Goal: Transaction & Acquisition: Purchase product/service

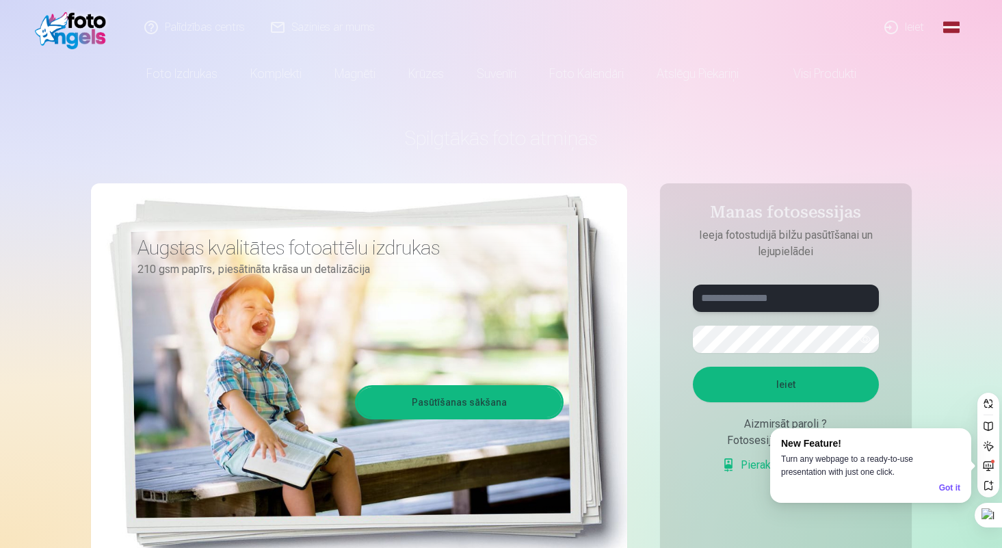
click at [757, 302] on input "text" at bounding box center [786, 298] width 186 height 27
click at [862, 339] on button "button" at bounding box center [865, 339] width 26 height 26
click at [787, 372] on button "Ieiet" at bounding box center [786, 385] width 186 height 36
drag, startPoint x: 780, startPoint y: 305, endPoint x: 692, endPoint y: 309, distance: 87.7
click at [692, 310] on form "**********" at bounding box center [785, 386] width 213 height 202
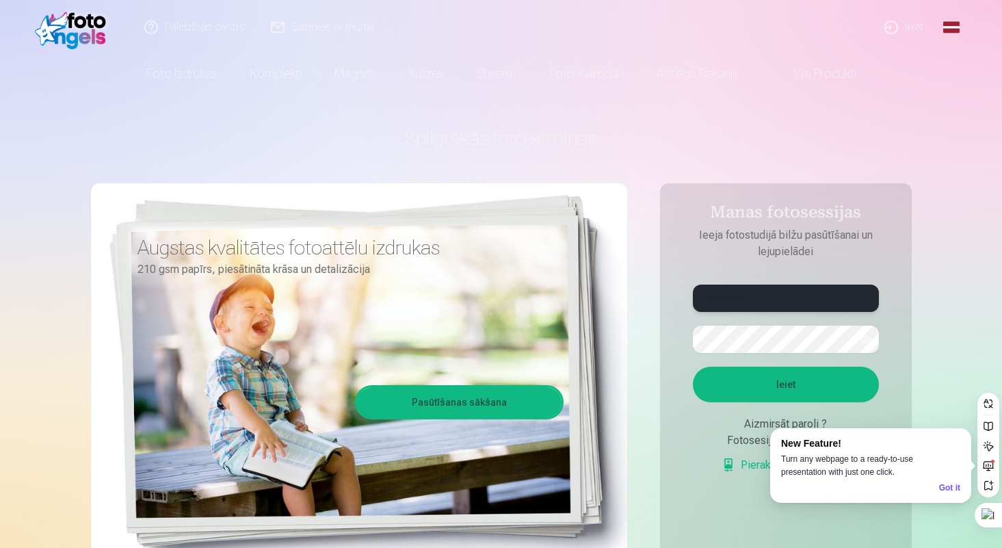
drag, startPoint x: 734, startPoint y: 295, endPoint x: 682, endPoint y: 296, distance: 52.0
click at [682, 296] on form "**********" at bounding box center [785, 386] width 213 height 202
type input "**********"
click at [757, 390] on button "Ieiet" at bounding box center [786, 385] width 186 height 36
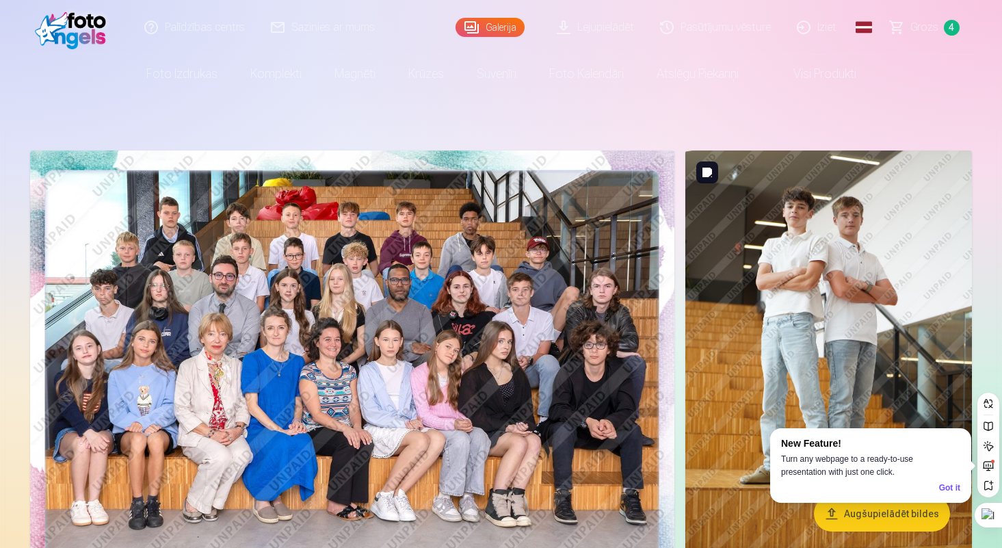
click at [947, 485] on div "Got it" at bounding box center [949, 488] width 21 height 13
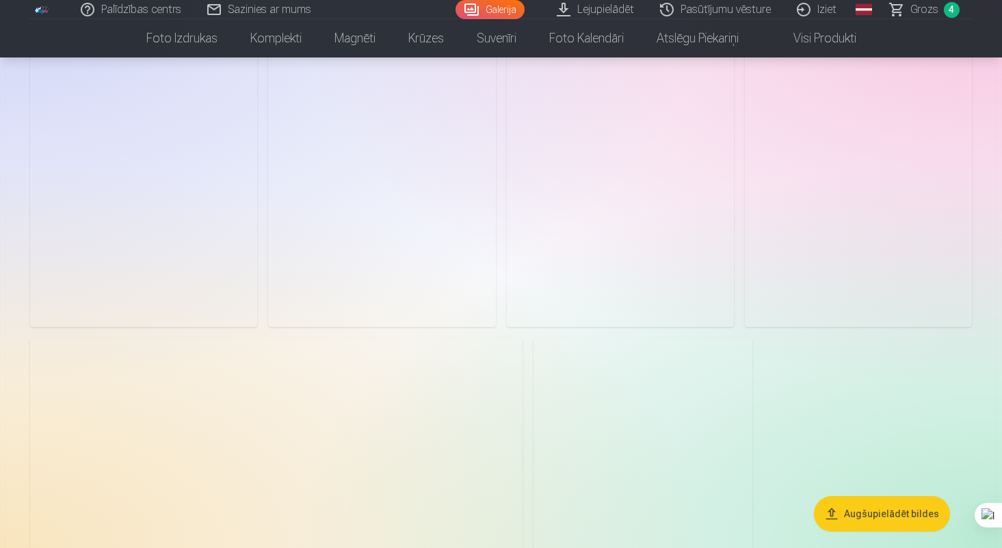
scroll to position [878, 0]
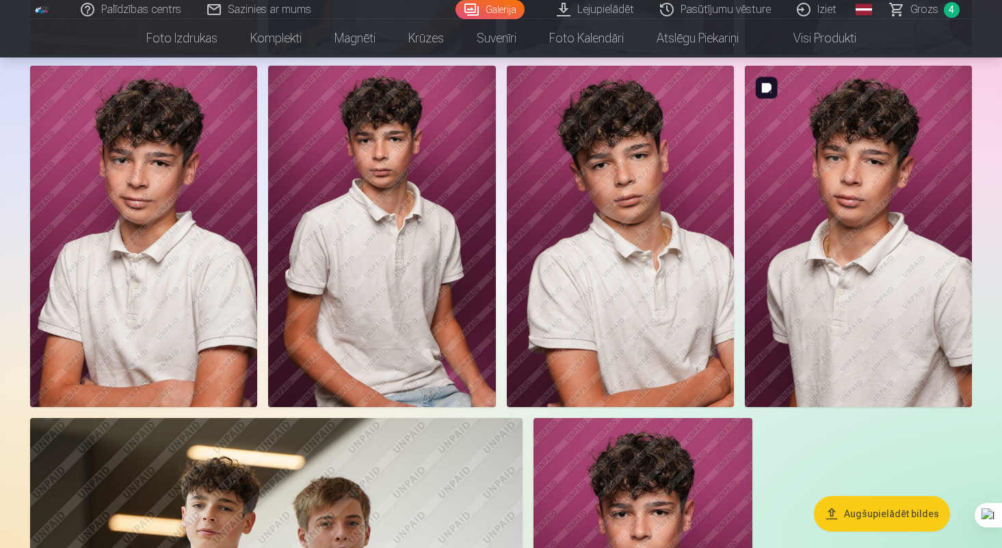
click at [889, 338] on img at bounding box center [858, 236] width 227 height 341
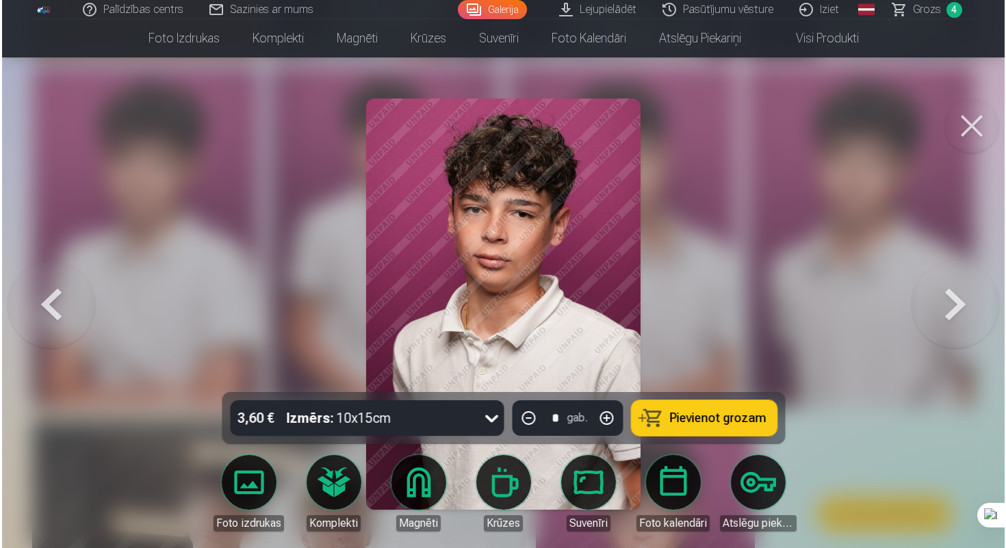
scroll to position [879, 0]
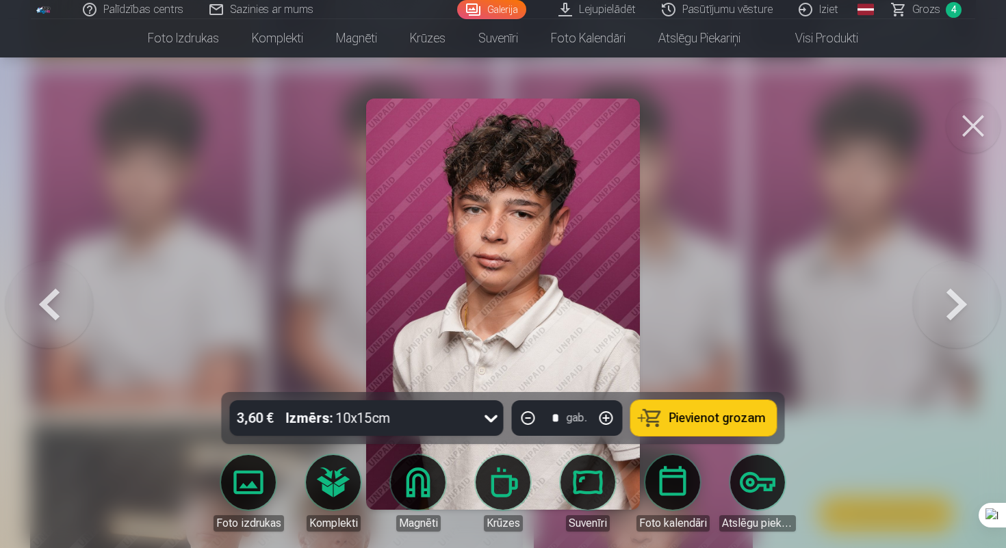
click at [421, 419] on div "3,60 € Izmērs : 10x15cm" at bounding box center [354, 418] width 248 height 36
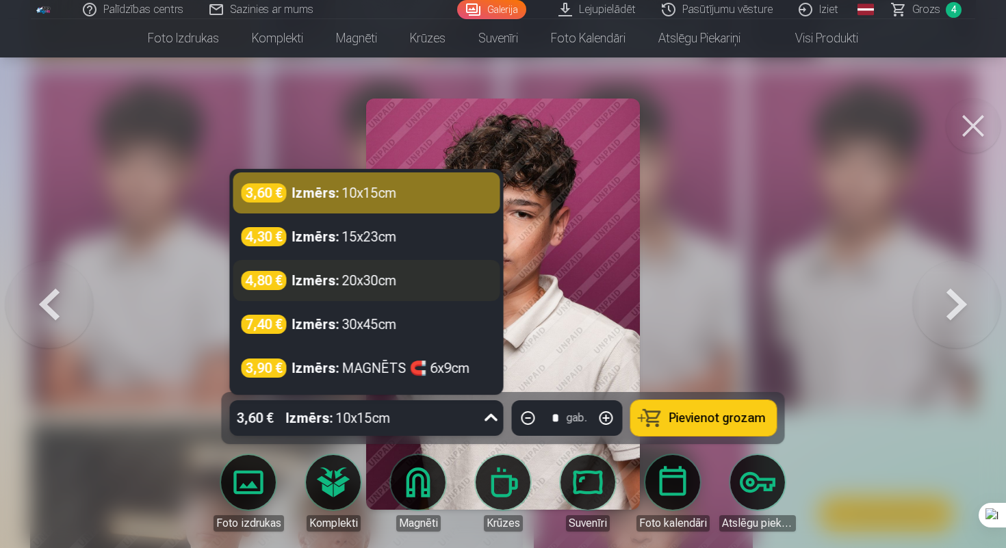
click at [369, 293] on div "4,80 € Izmērs : 20x30cm" at bounding box center [366, 280] width 267 height 41
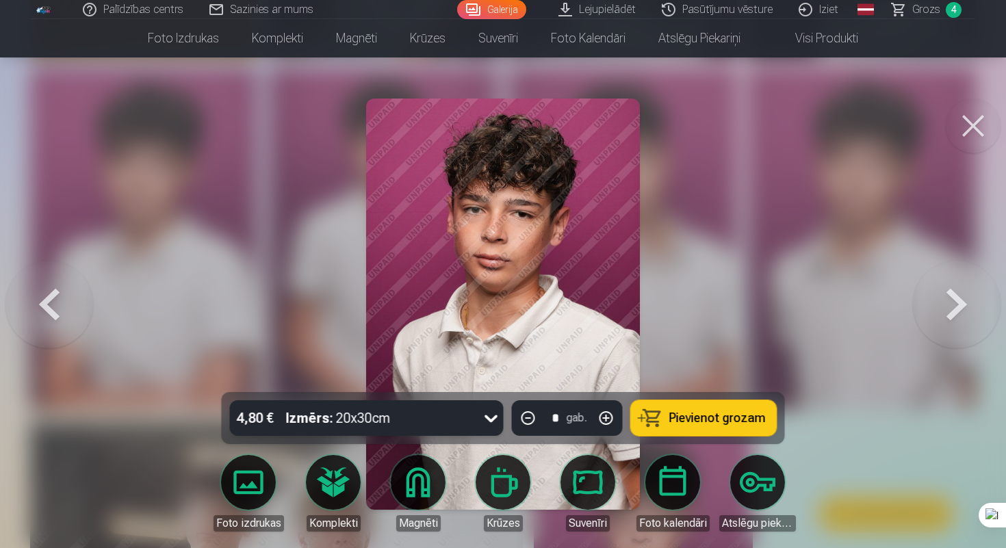
click at [694, 416] on span "Pievienot grozam" at bounding box center [717, 418] width 96 height 12
click at [967, 127] on button at bounding box center [972, 126] width 55 height 55
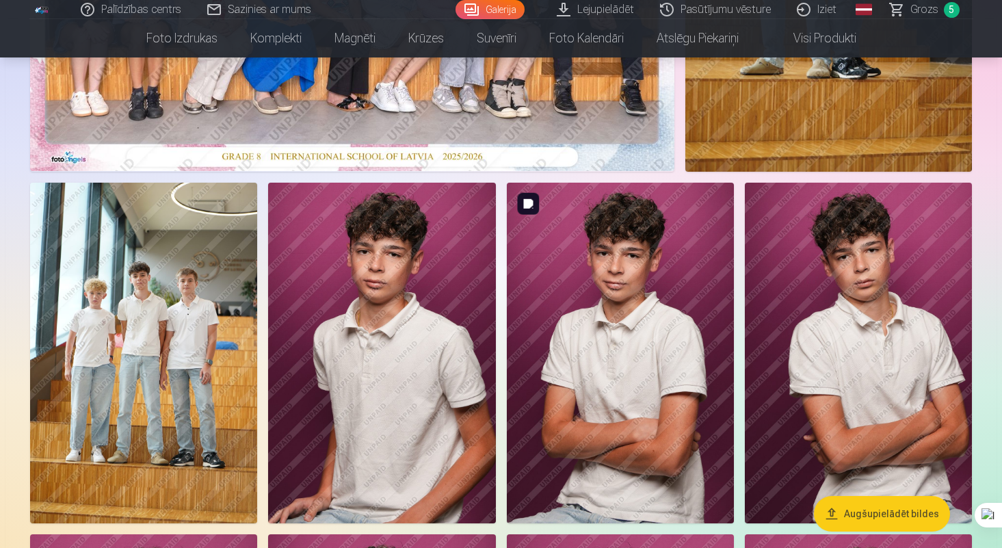
scroll to position [410, 0]
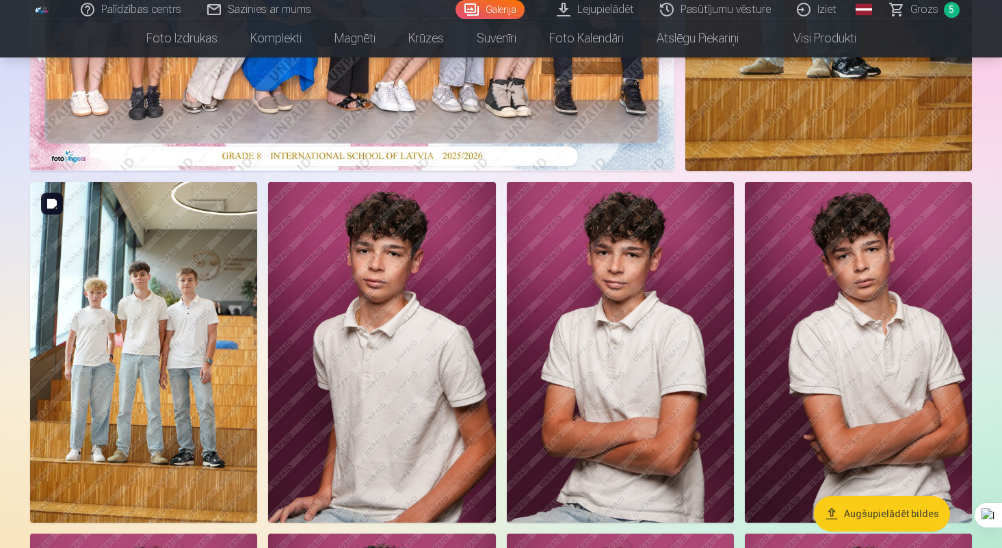
click at [184, 365] on img at bounding box center [143, 352] width 227 height 341
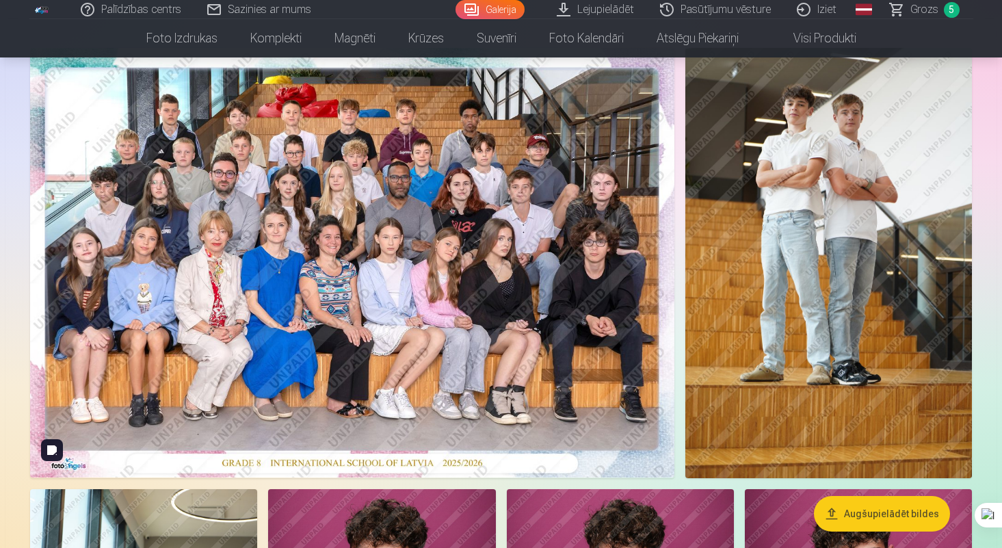
scroll to position [101, 0]
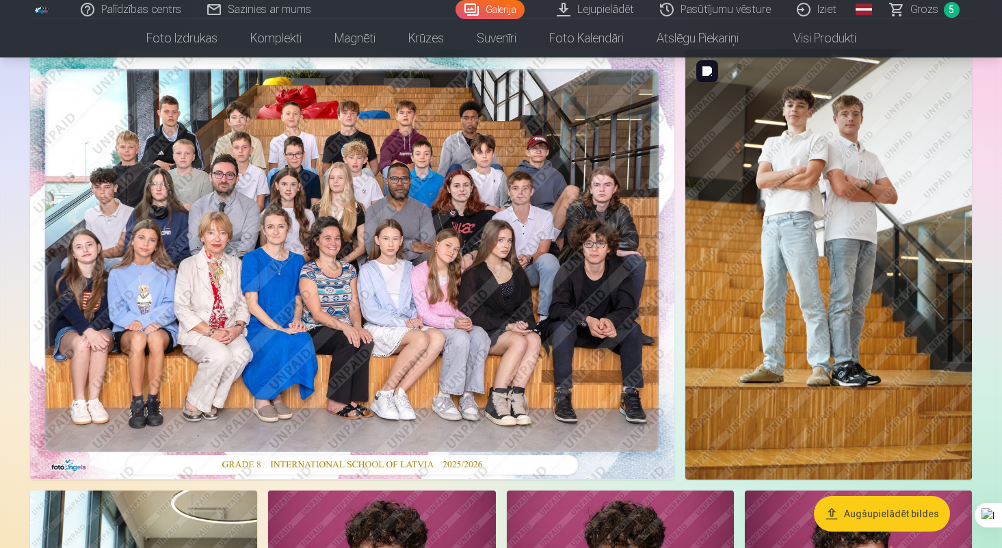
click at [812, 190] on img at bounding box center [828, 264] width 287 height 430
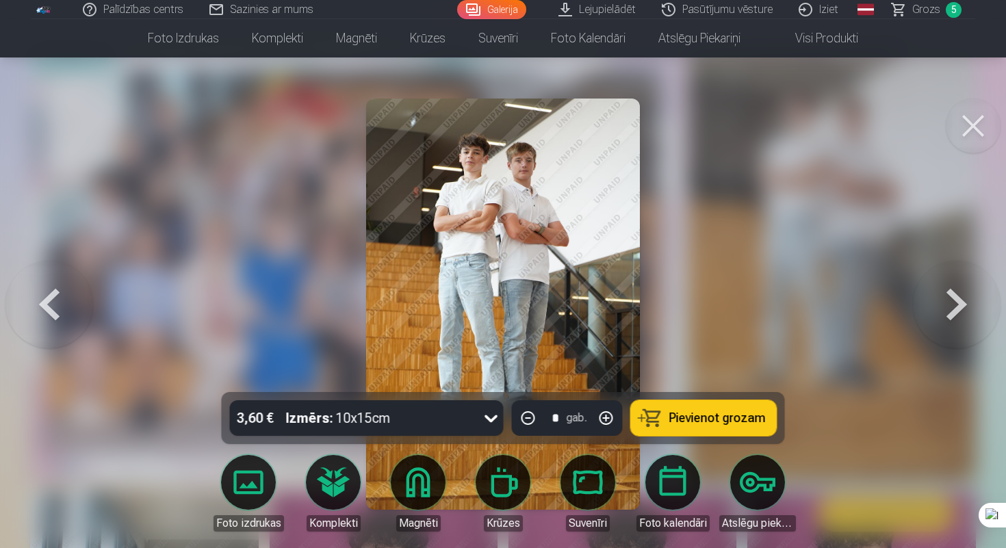
click at [463, 416] on div "3,60 € Izmērs : 10x15cm" at bounding box center [354, 418] width 248 height 36
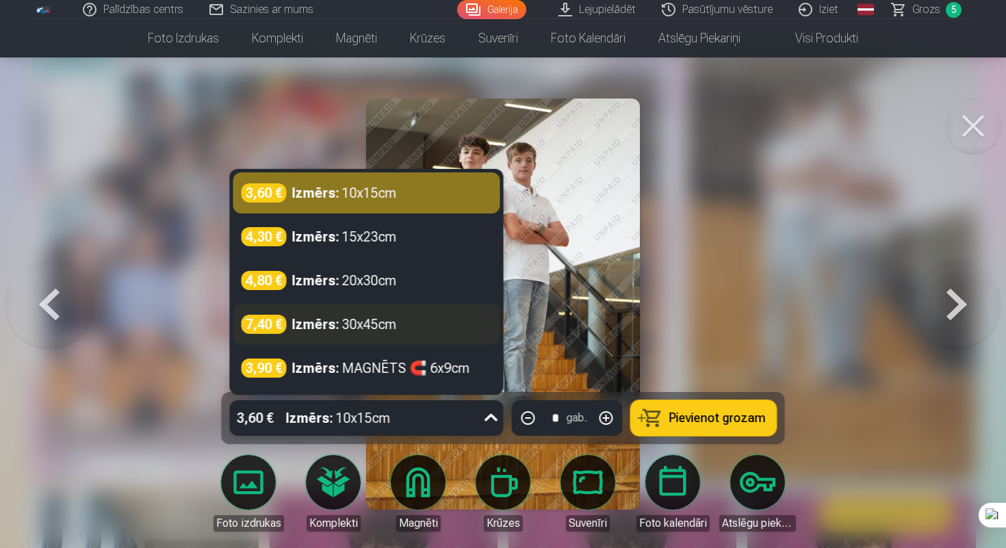
click at [353, 315] on div "Izmērs : 30x45cm" at bounding box center [344, 324] width 105 height 19
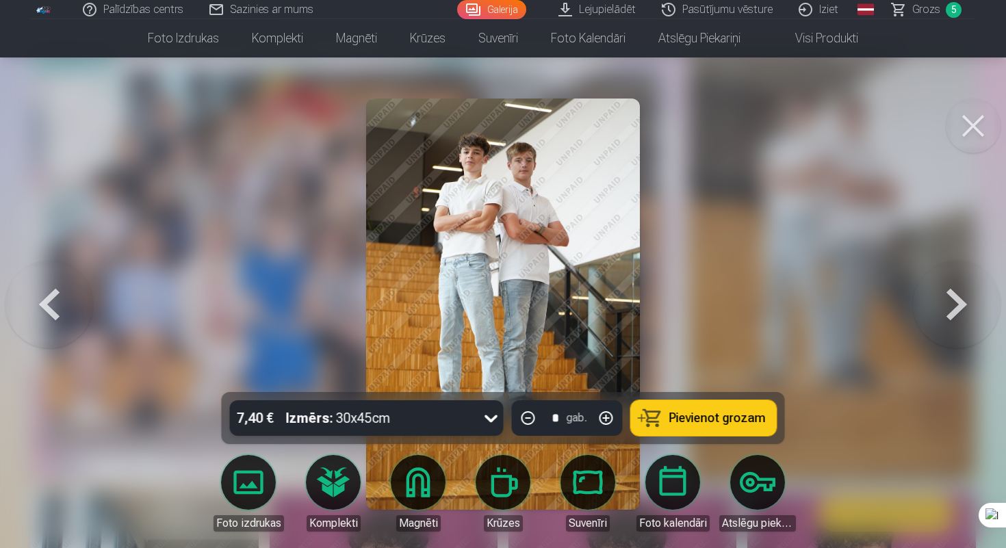
click at [718, 416] on span "Pievienot grozam" at bounding box center [717, 418] width 96 height 12
click at [964, 128] on button at bounding box center [972, 126] width 55 height 55
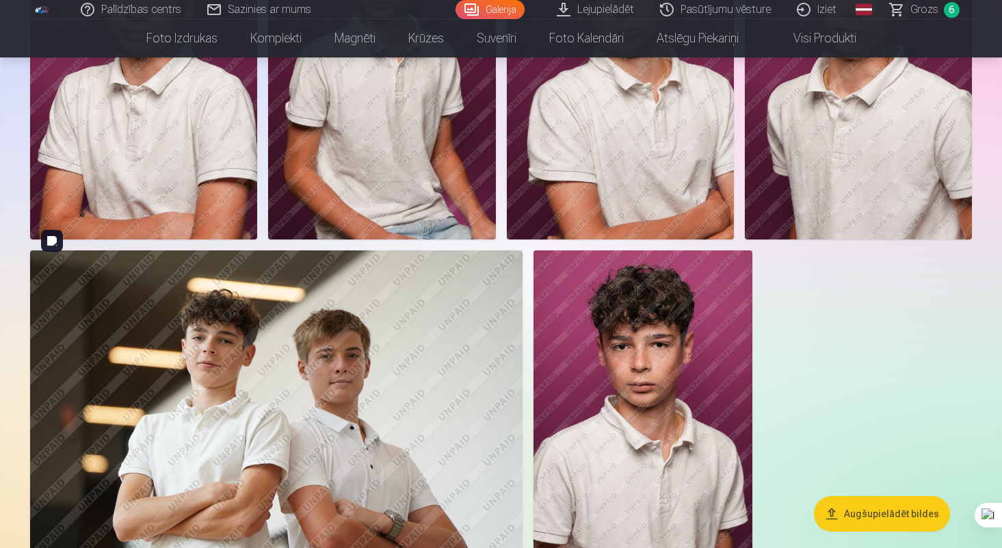
scroll to position [1084, 0]
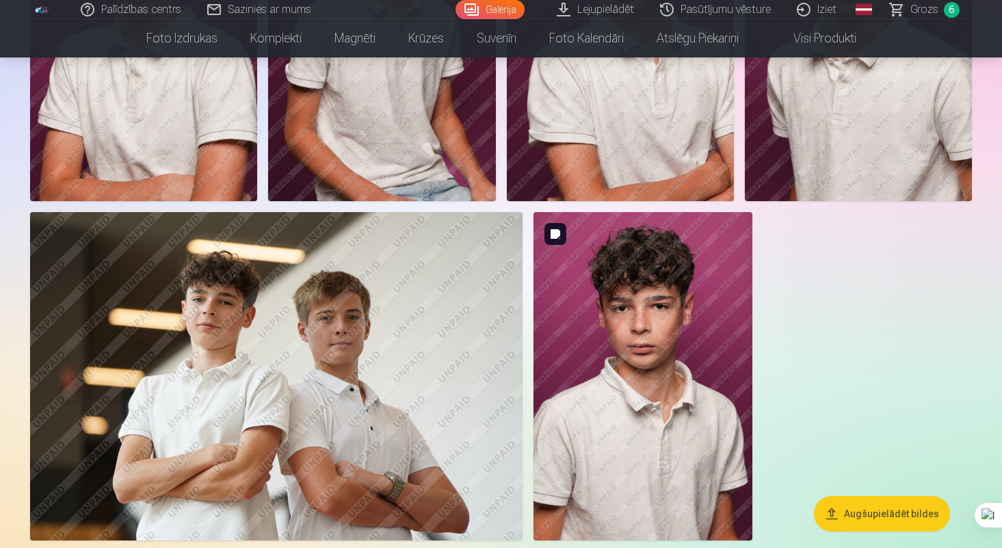
click at [585, 426] on img at bounding box center [643, 376] width 219 height 328
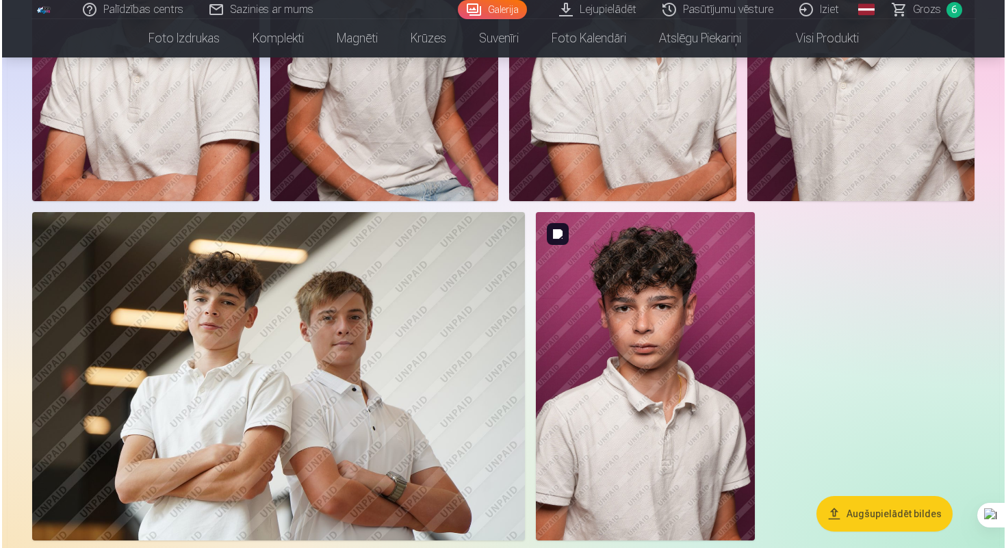
scroll to position [1086, 0]
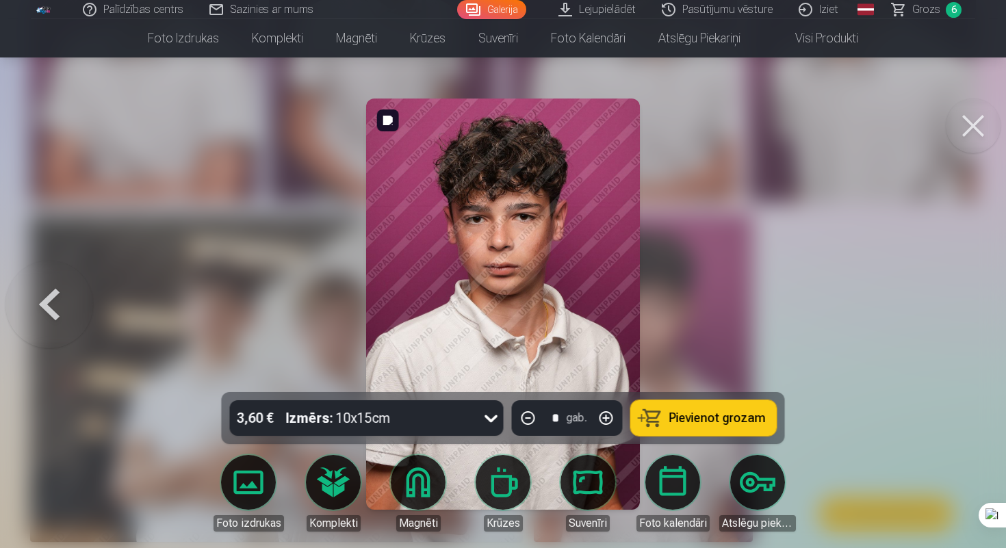
click at [580, 415] on div "gab." at bounding box center [576, 418] width 21 height 16
click at [428, 423] on div "3,60 € Izmērs : 10x15cm" at bounding box center [354, 418] width 248 height 36
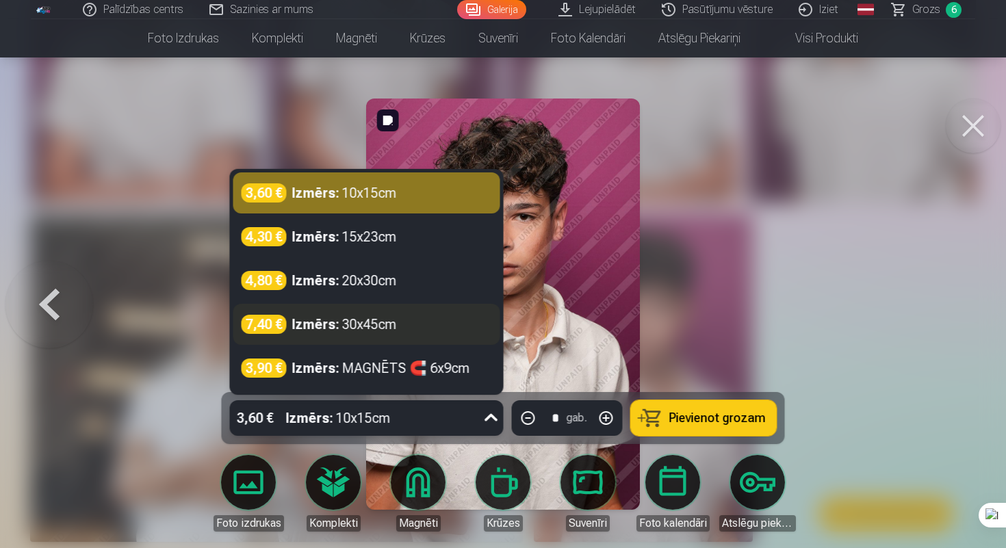
click at [366, 330] on div "Izmērs : 30x45cm" at bounding box center [344, 324] width 105 height 19
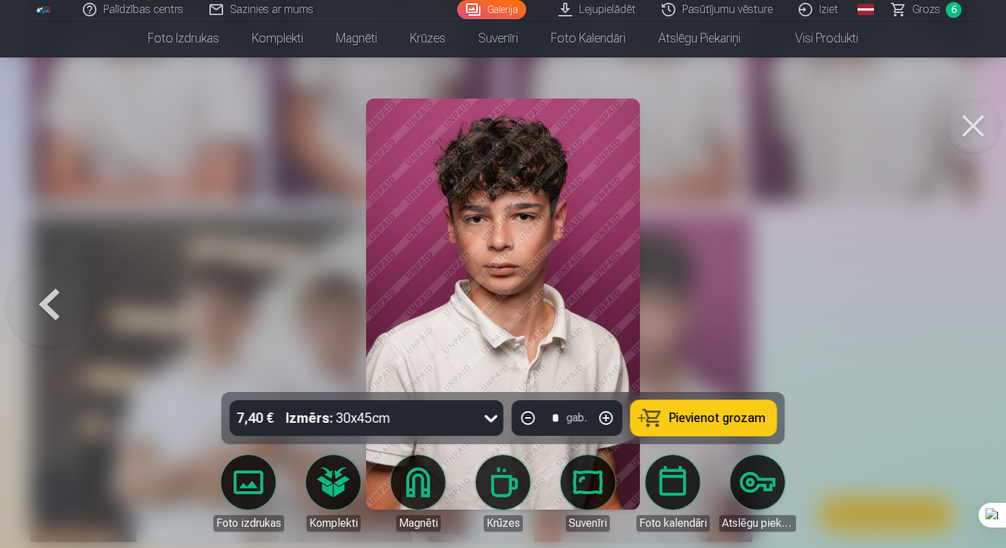
click at [703, 409] on button "Pievienot grozam" at bounding box center [704, 418] width 146 height 36
click at [969, 120] on button at bounding box center [972, 126] width 55 height 55
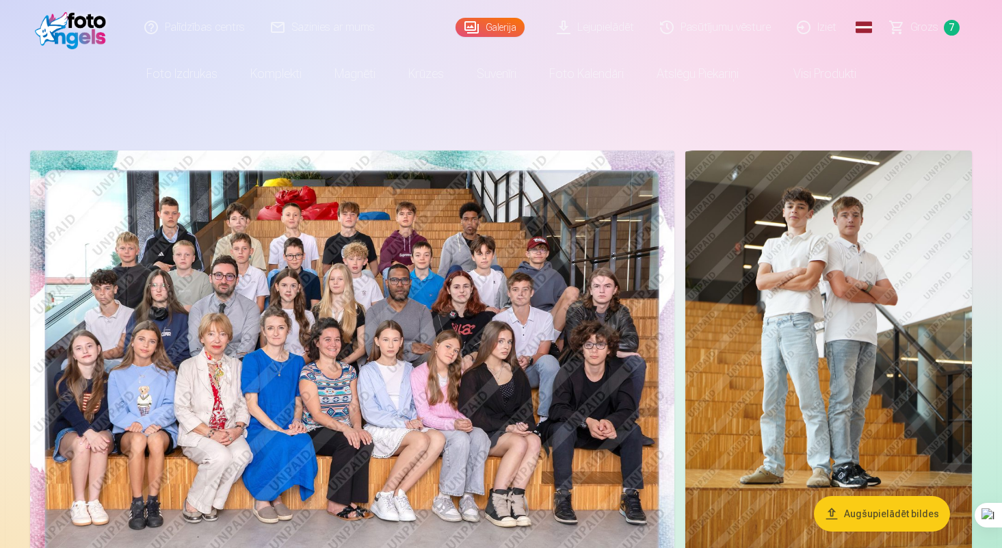
click at [560, 349] on img at bounding box center [352, 366] width 644 height 430
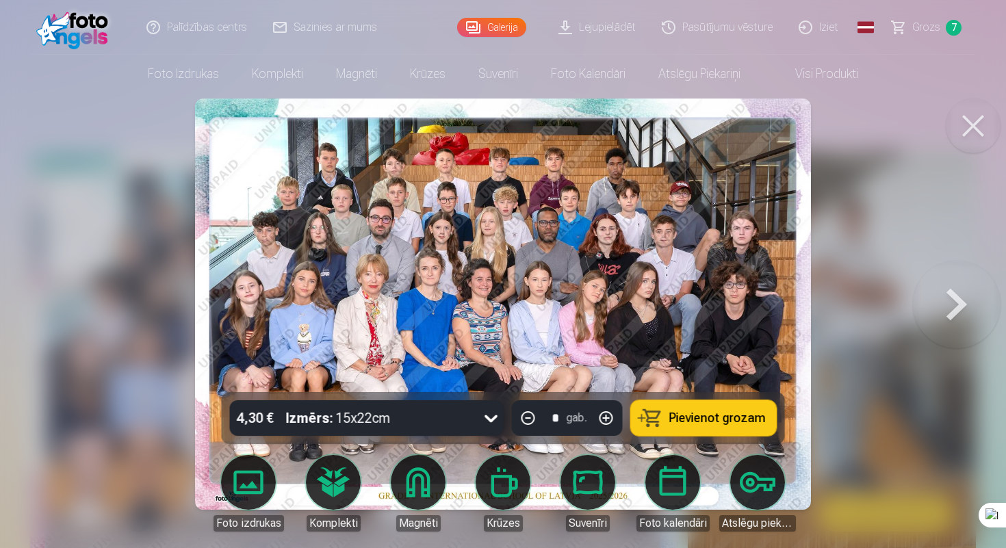
click at [481, 416] on icon at bounding box center [491, 418] width 22 height 22
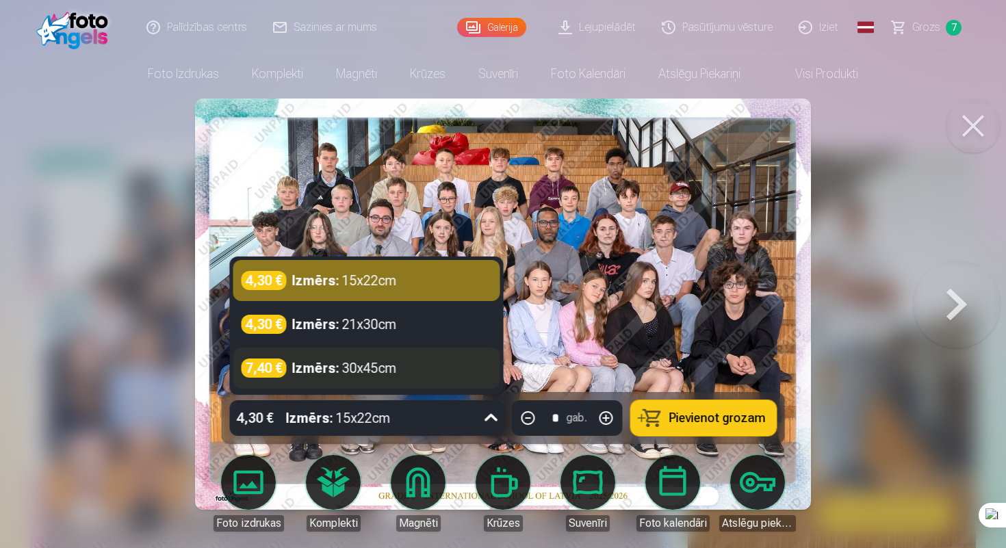
click at [388, 374] on div "Izmērs : 30x45cm" at bounding box center [344, 367] width 105 height 19
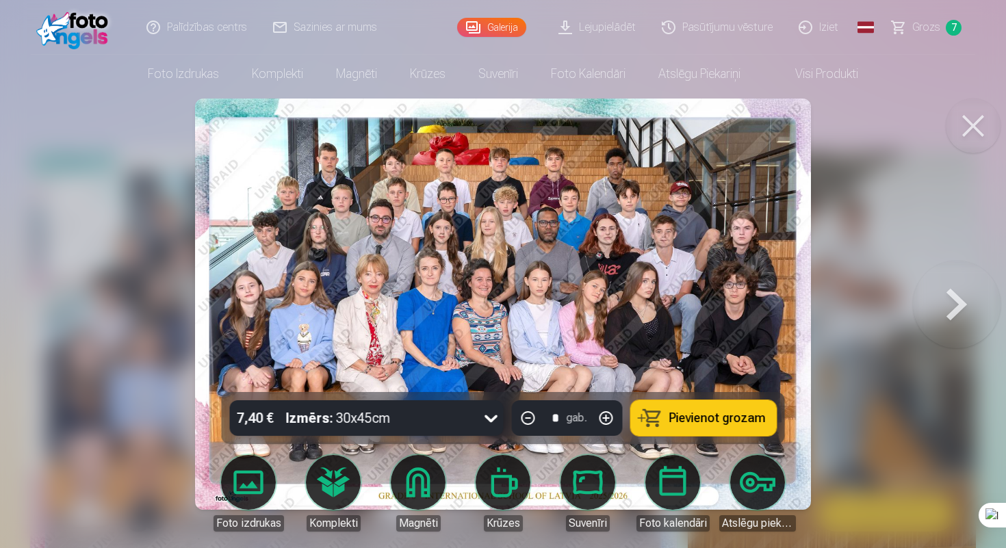
click at [668, 412] on button "Pievienot grozam" at bounding box center [704, 418] width 146 height 36
click at [973, 130] on button at bounding box center [972, 126] width 55 height 55
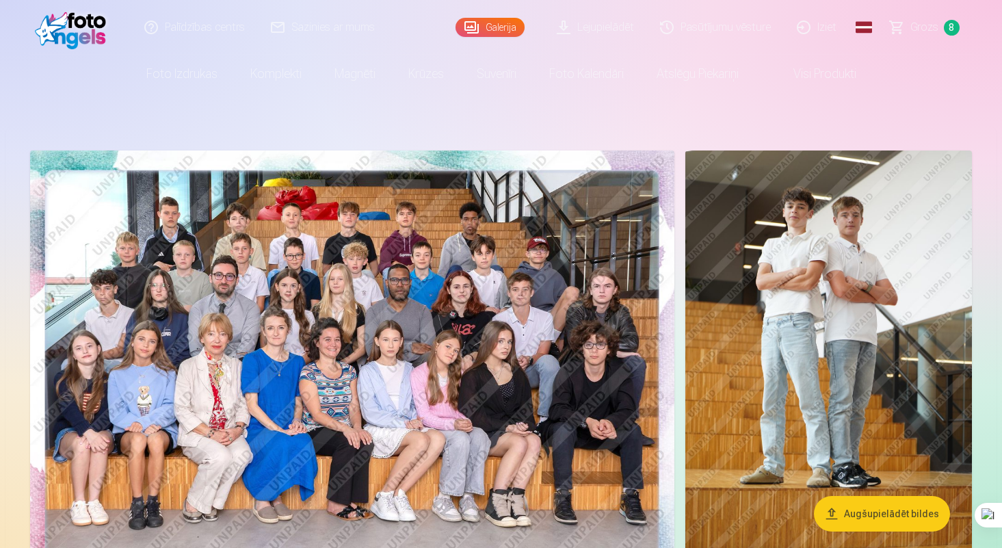
click at [911, 41] on link "Grozs 8" at bounding box center [926, 27] width 96 height 55
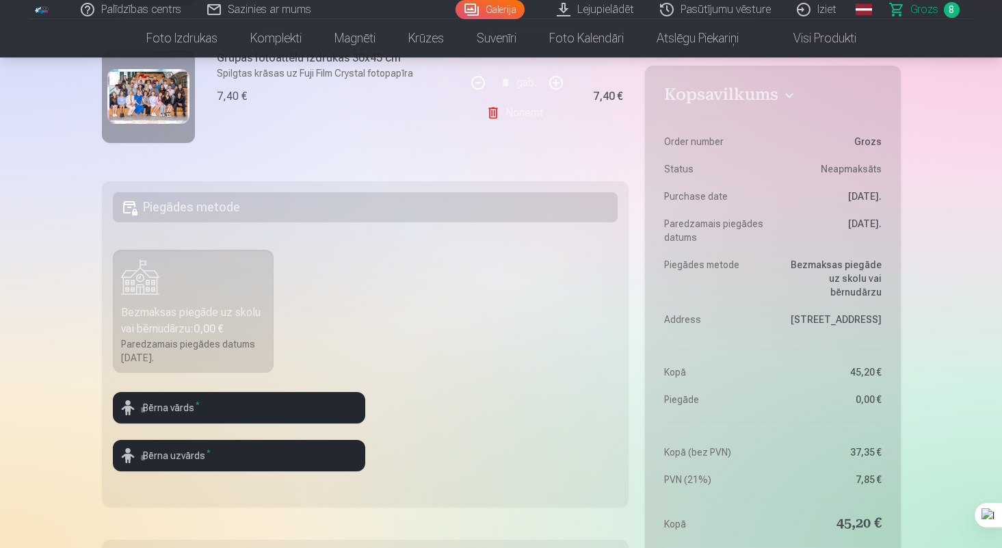
scroll to position [359, 0]
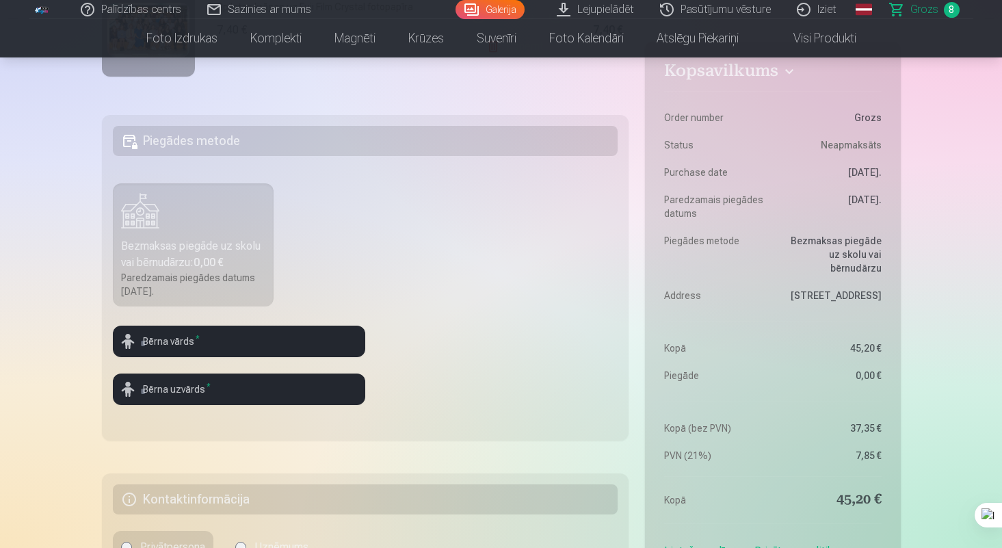
click at [171, 138] on h5 "Piegādes metode" at bounding box center [366, 141] width 506 height 30
drag, startPoint x: 203, startPoint y: 143, endPoint x: 187, endPoint y: 143, distance: 15.7
click at [189, 143] on h5 "Piegādes metode" at bounding box center [366, 141] width 506 height 30
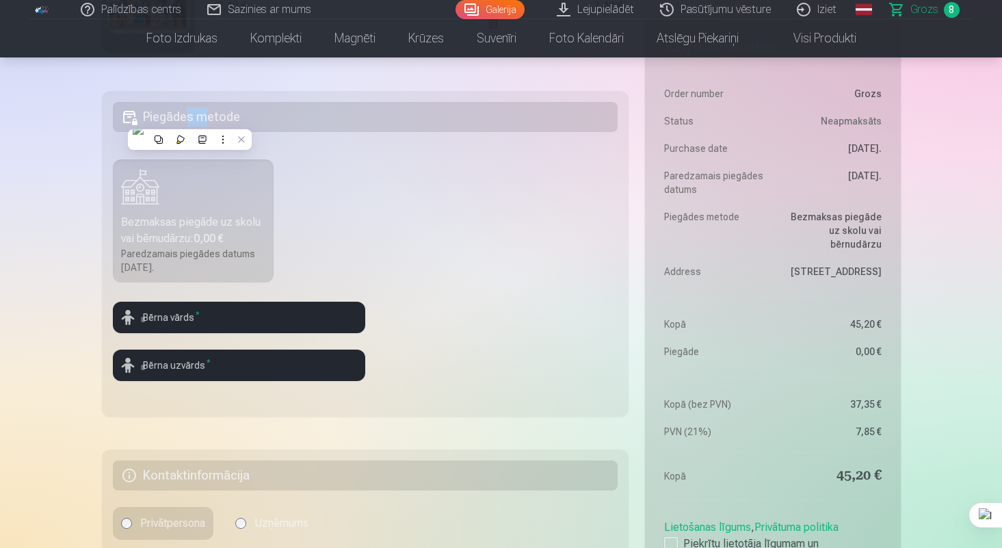
scroll to position [387, 0]
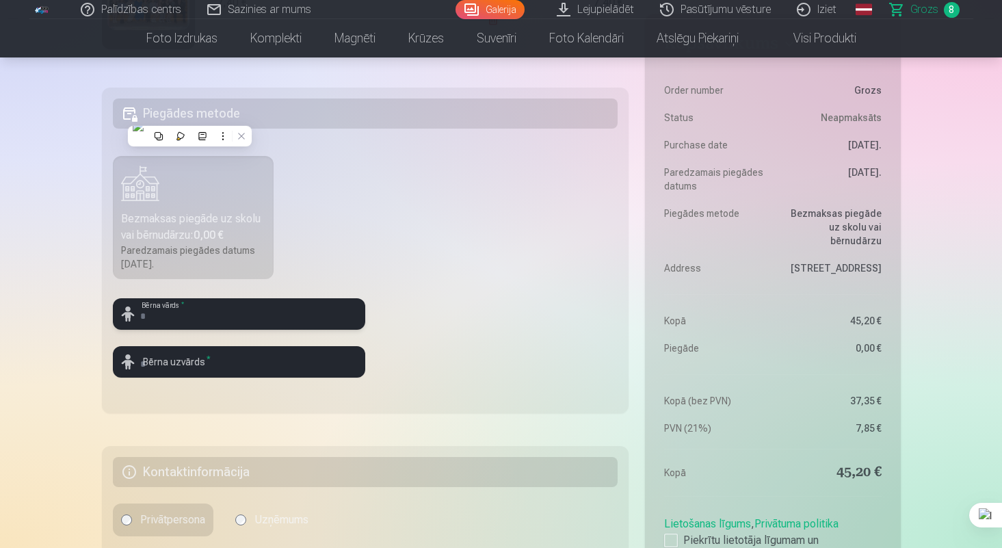
click at [201, 306] on input "text" at bounding box center [239, 313] width 252 height 31
type input "******"
click at [181, 358] on input "text" at bounding box center [239, 361] width 252 height 31
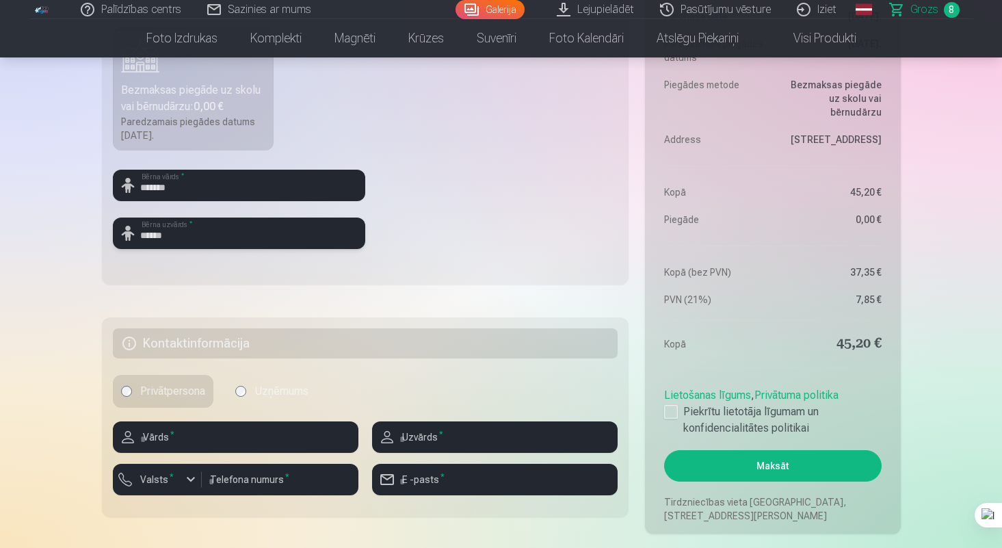
scroll to position [517, 0]
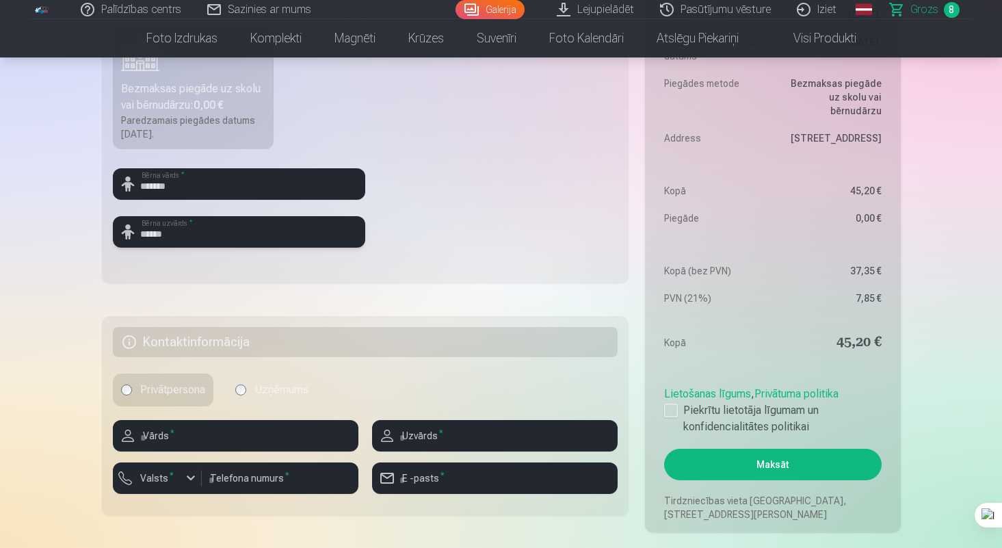
type input "******"
click at [237, 382] on label "Uzņēmums" at bounding box center [272, 390] width 90 height 33
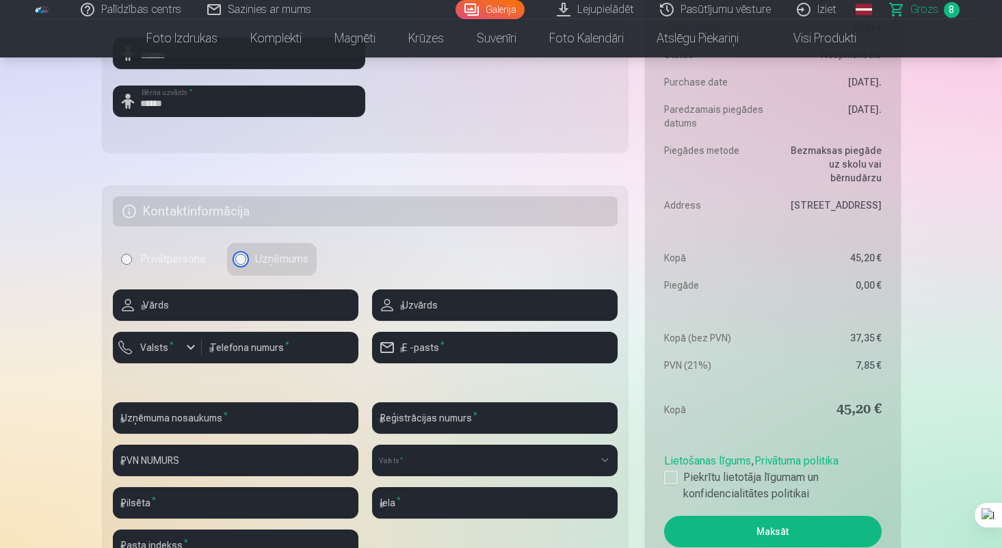
scroll to position [682, 0]
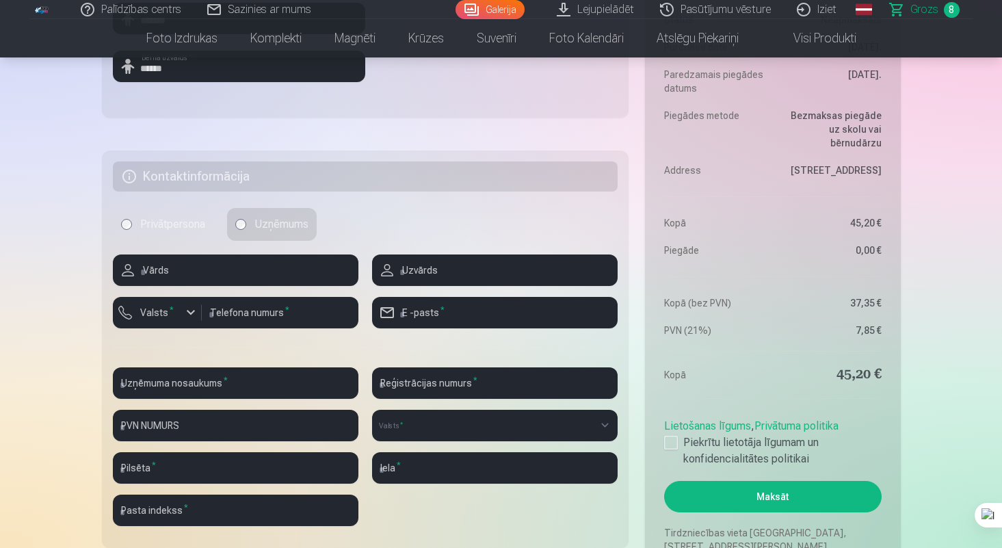
click at [154, 226] on label "Privātpersona" at bounding box center [163, 224] width 101 height 33
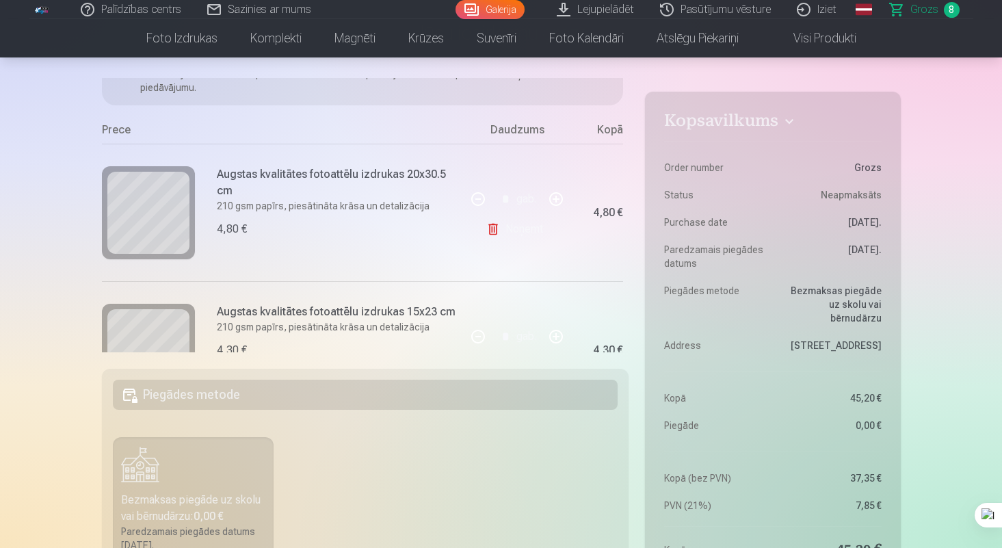
scroll to position [143, 0]
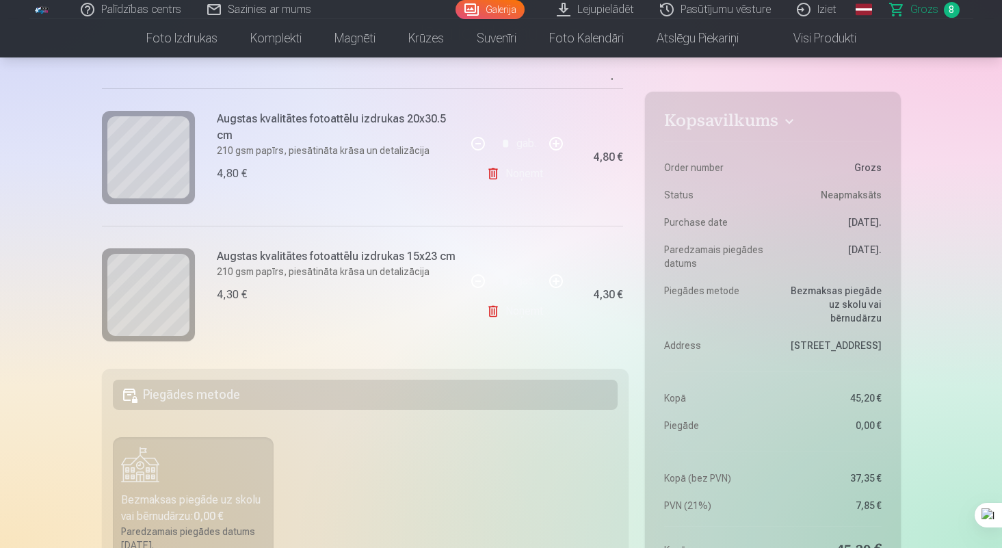
click at [493, 313] on link "Noņemt" at bounding box center [517, 311] width 62 height 27
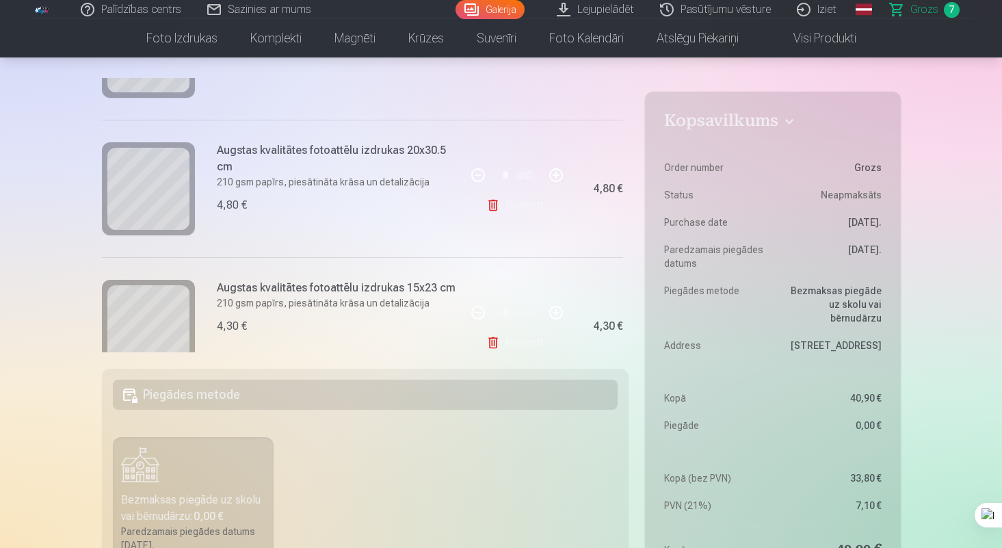
scroll to position [265, 0]
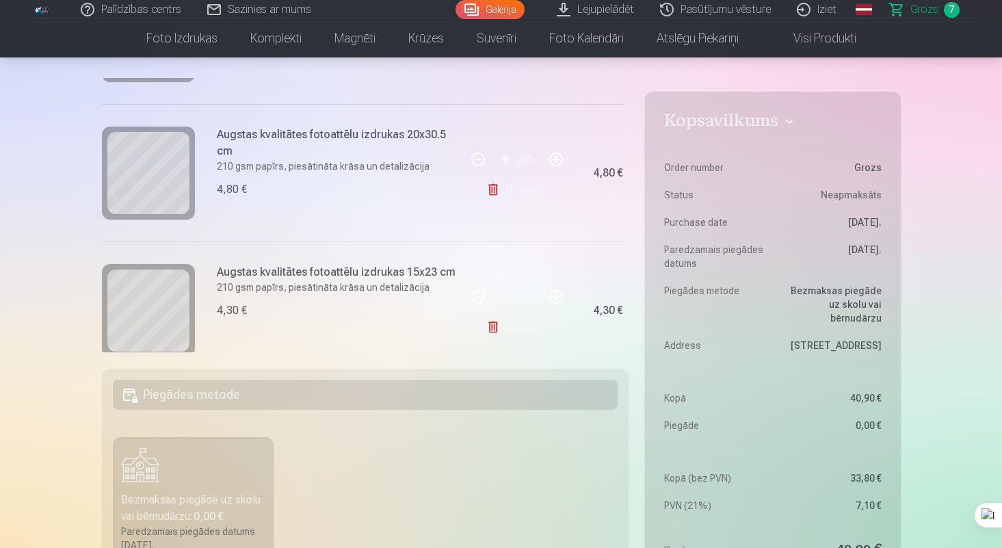
click at [501, 319] on link "Noņemt" at bounding box center [517, 326] width 62 height 27
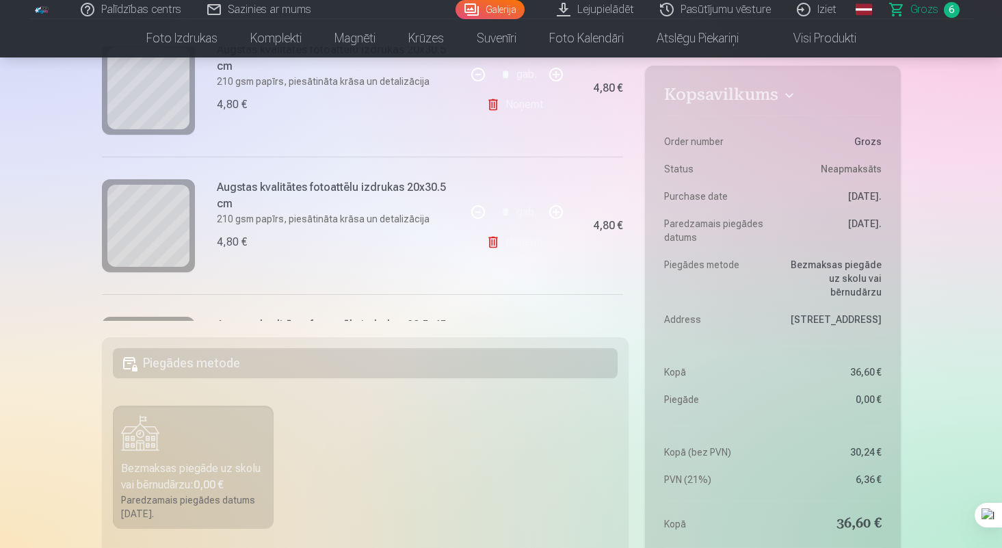
scroll to position [138, 0]
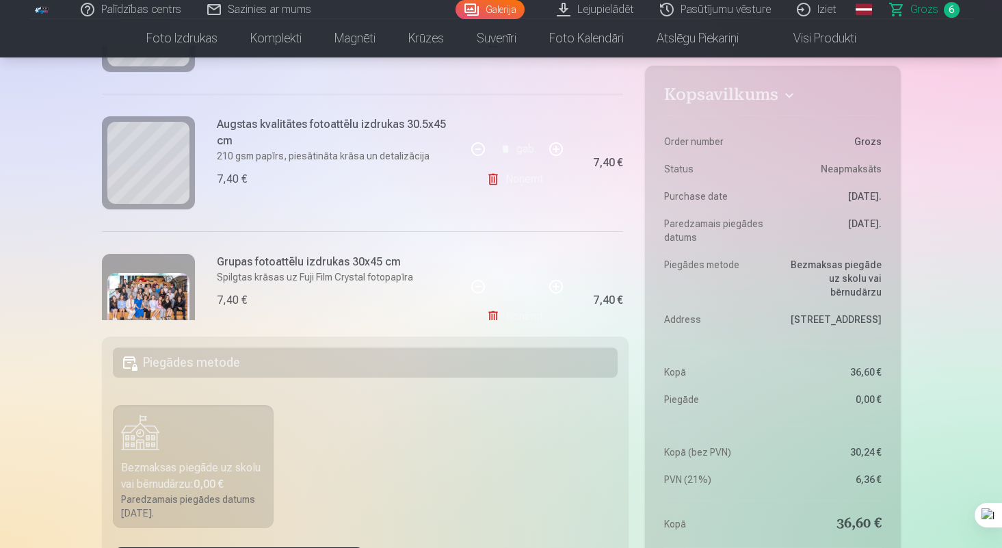
click at [529, 182] on link "Noņemt" at bounding box center [517, 179] width 62 height 27
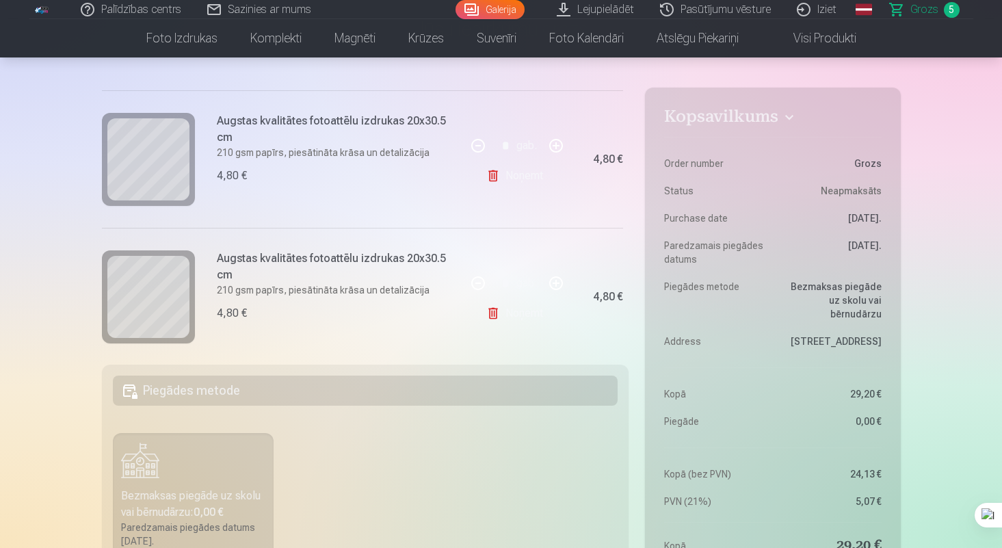
scroll to position [192, 0]
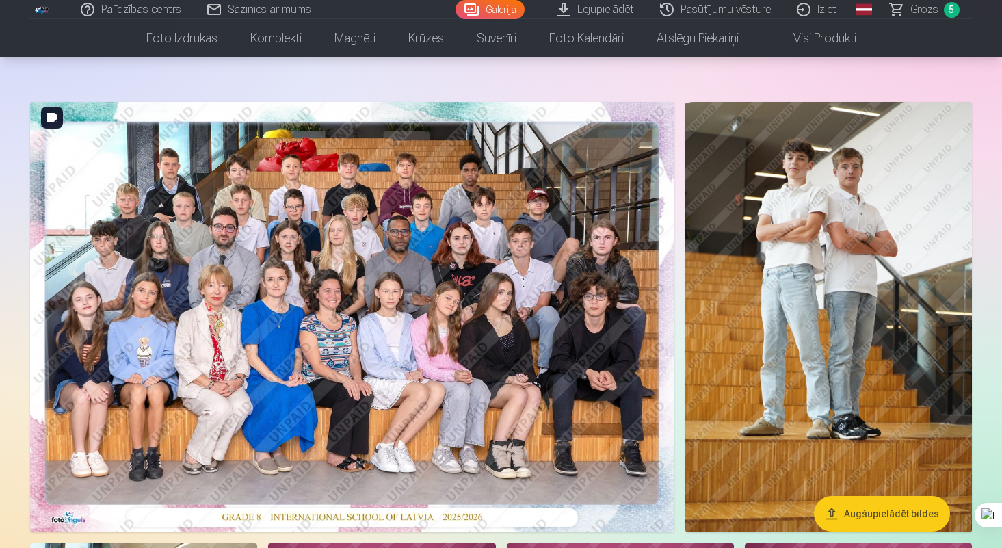
scroll to position [55, 0]
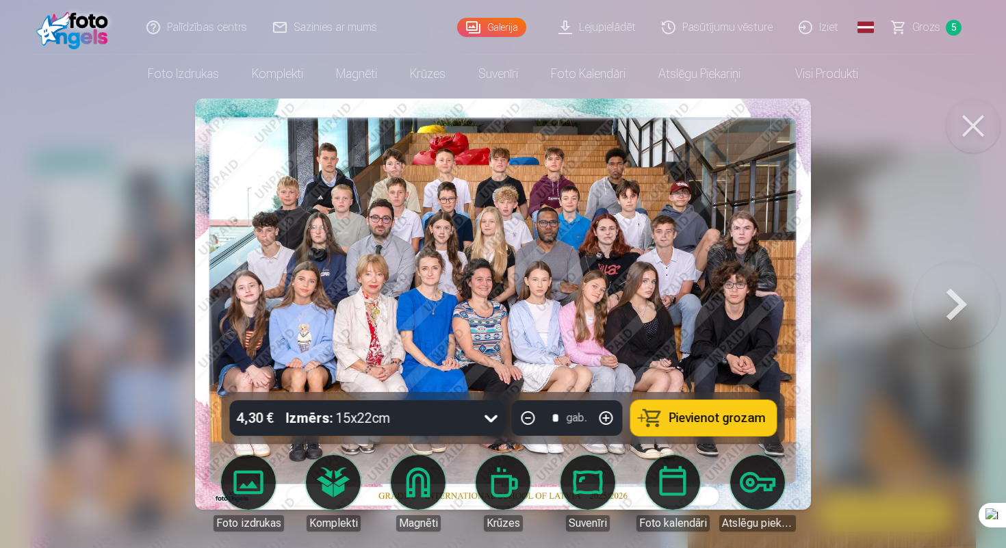
click at [939, 24] on link "Grozs 5" at bounding box center [927, 27] width 96 height 55
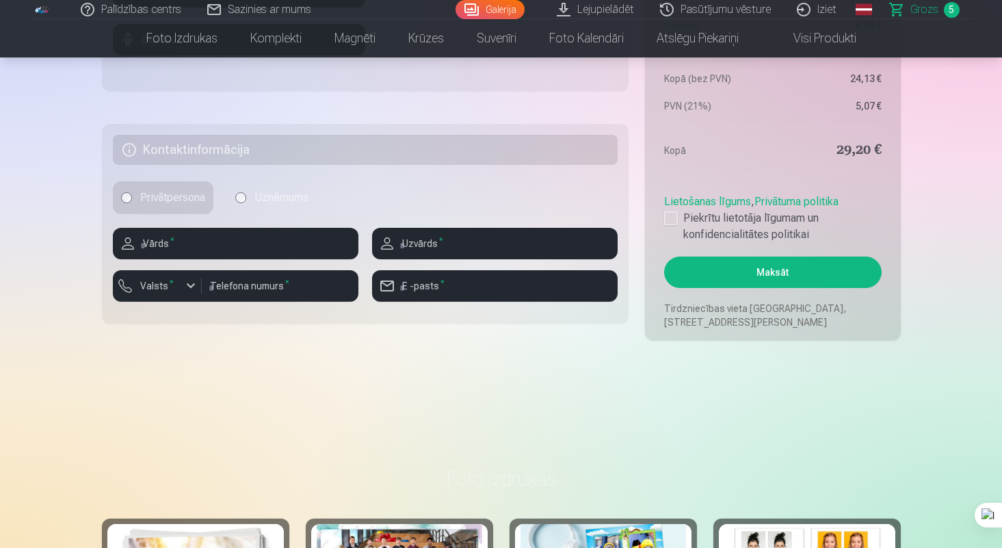
scroll to position [644, 0]
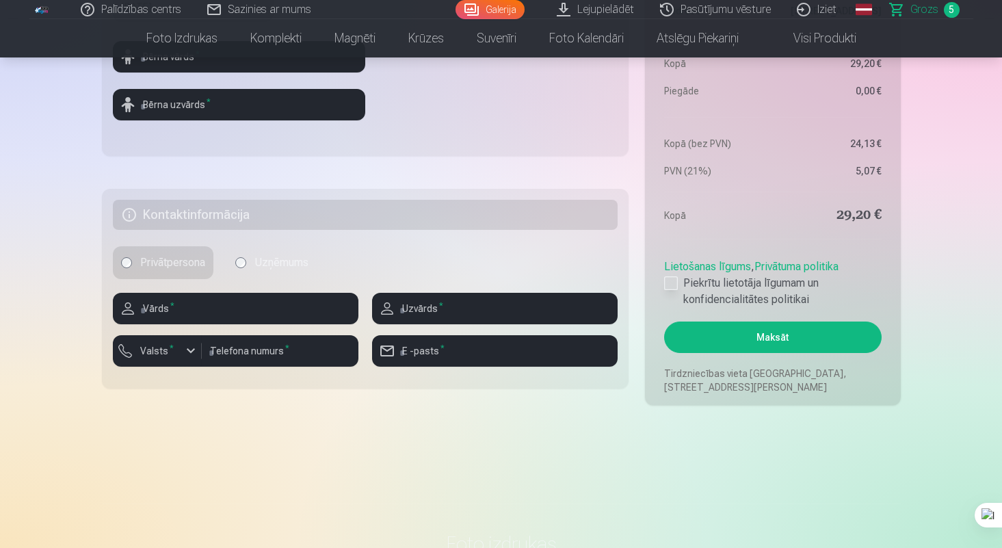
click at [675, 279] on div at bounding box center [671, 283] width 14 height 14
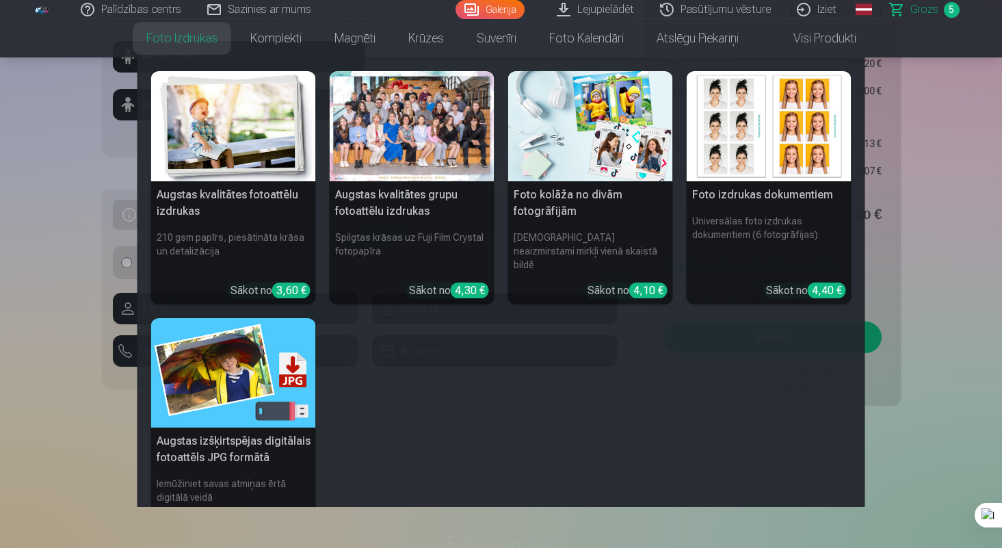
click at [61, 280] on nav "Augstas kvalitātes fotoattēlu izdrukas 210 gsm papīrs, piesātināta krāsa un det…" at bounding box center [501, 281] width 1002 height 449
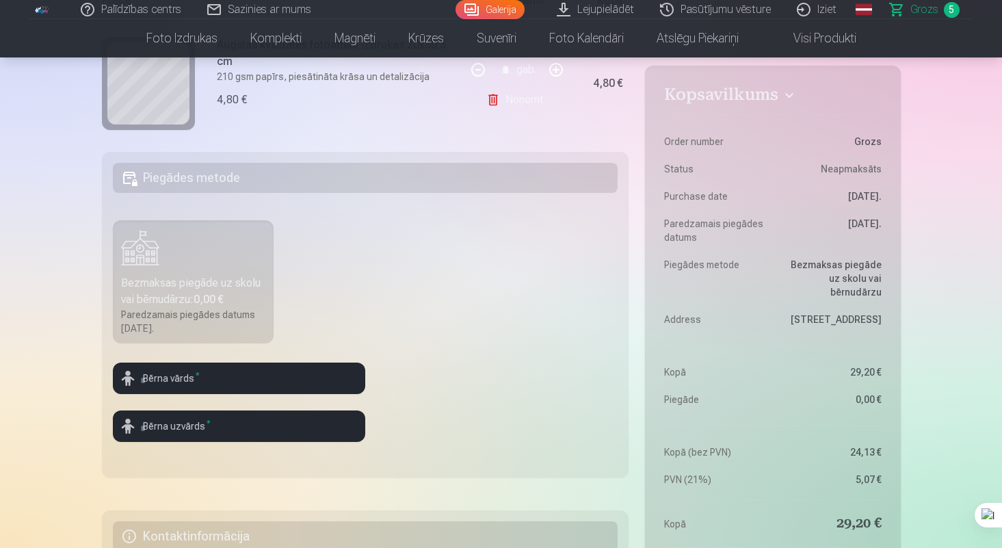
scroll to position [333, 0]
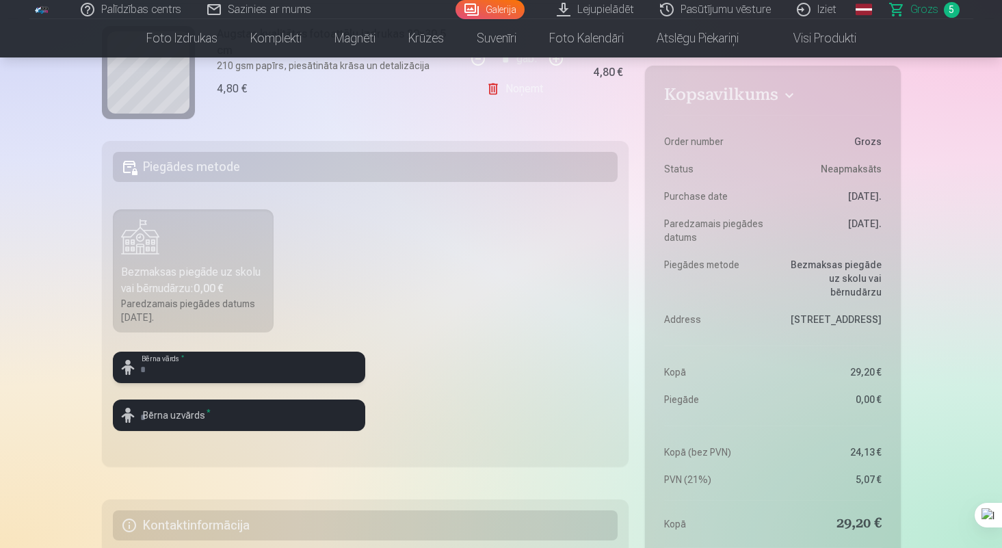
click at [192, 365] on input "text" at bounding box center [239, 367] width 252 height 31
type input "******"
click at [187, 412] on input "text" at bounding box center [239, 415] width 252 height 31
type input "******"
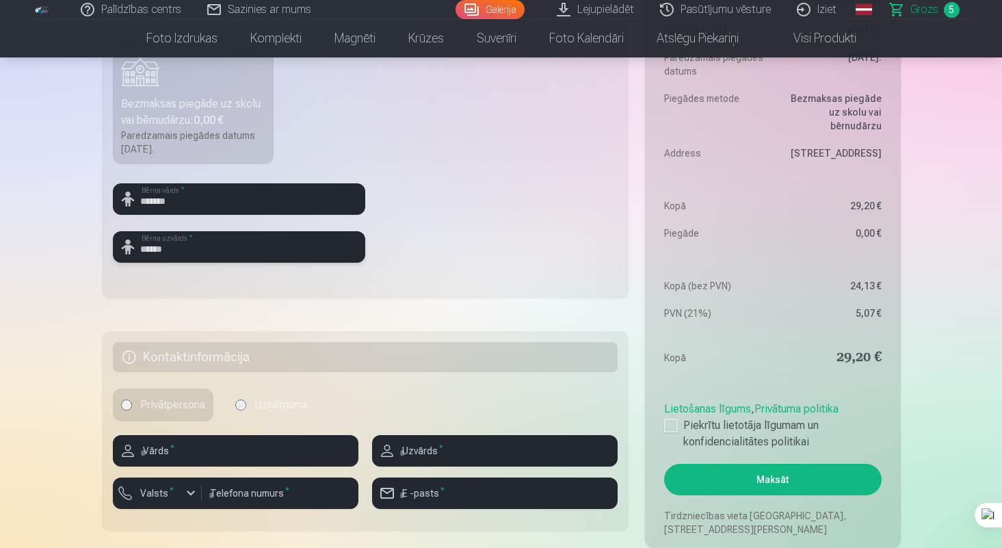
scroll to position [506, 0]
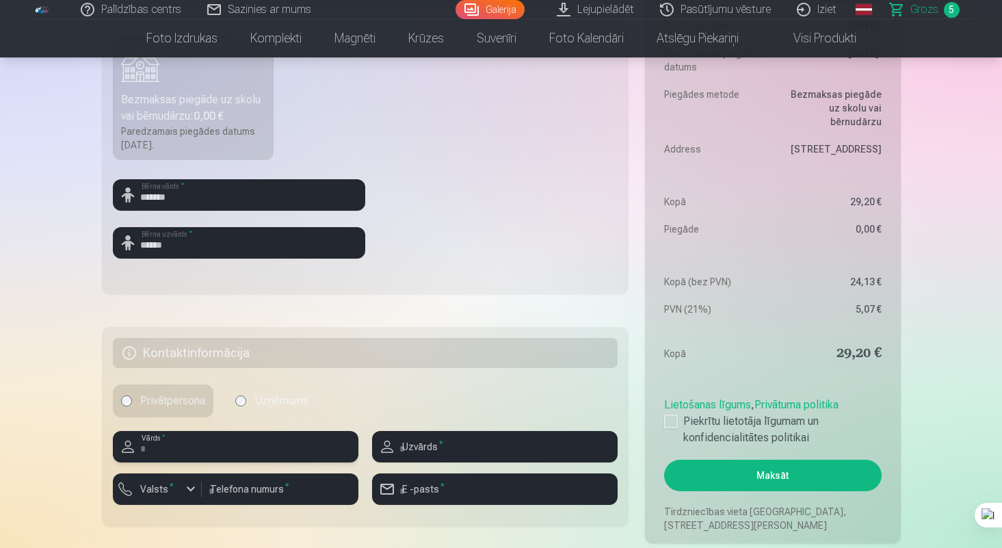
click at [207, 450] on input "text" at bounding box center [236, 446] width 246 height 31
click at [194, 443] on input "text" at bounding box center [236, 446] width 246 height 31
click at [133, 350] on h5 "Kontaktinformācija" at bounding box center [366, 353] width 506 height 30
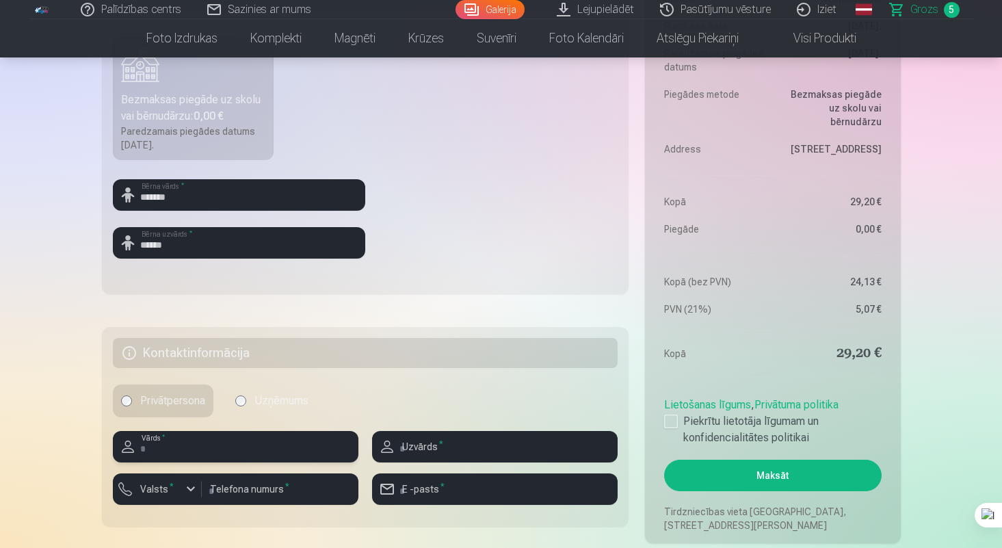
click at [156, 461] on input "text" at bounding box center [236, 446] width 246 height 31
click at [145, 449] on input "********" at bounding box center [236, 446] width 246 height 31
type input "********"
click at [445, 445] on input "text" at bounding box center [495, 446] width 246 height 31
type input "*******"
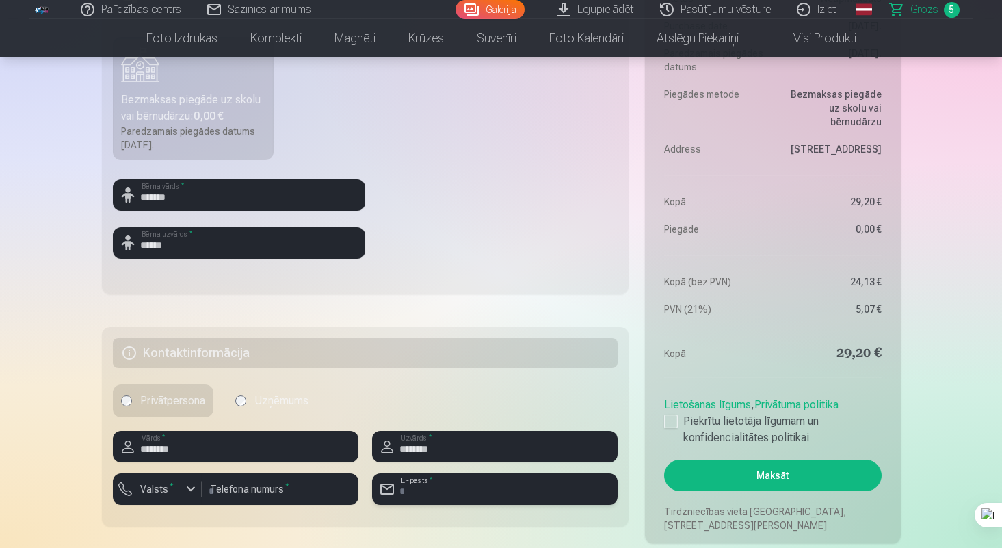
click at [430, 493] on input "email" at bounding box center [495, 488] width 246 height 31
type input "**********"
click at [237, 490] on input "number" at bounding box center [280, 488] width 157 height 31
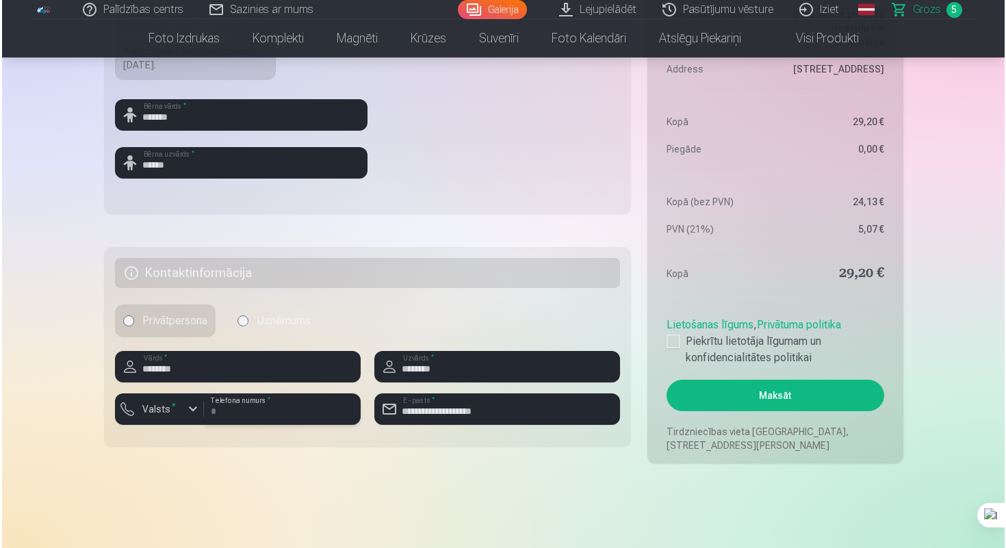
scroll to position [627, 0]
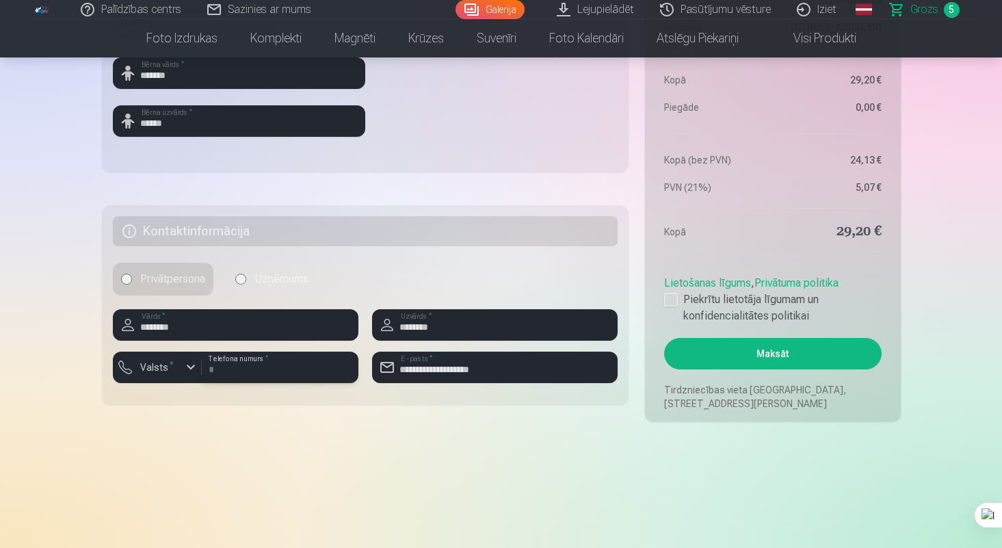
type input "********"
click at [742, 345] on button "Maksāt" at bounding box center [772, 353] width 217 height 31
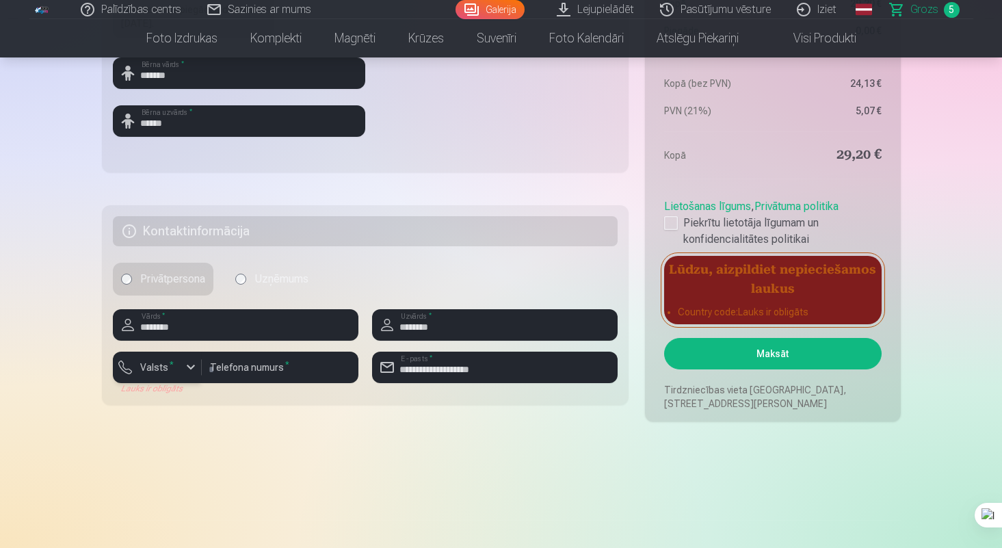
click at [183, 355] on button "Valsts *" at bounding box center [157, 367] width 89 height 31
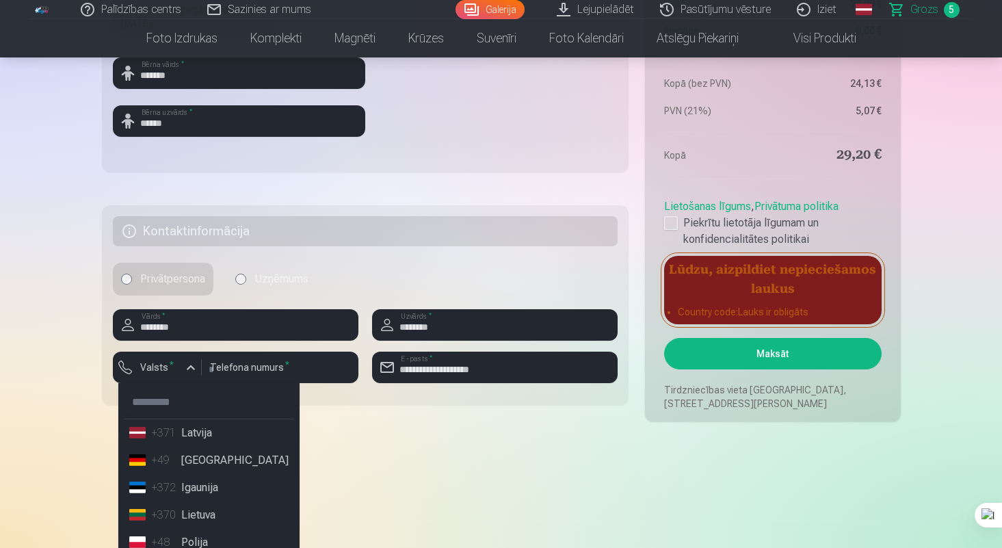
click at [215, 440] on li "+371 Latvija" at bounding box center [209, 432] width 170 height 27
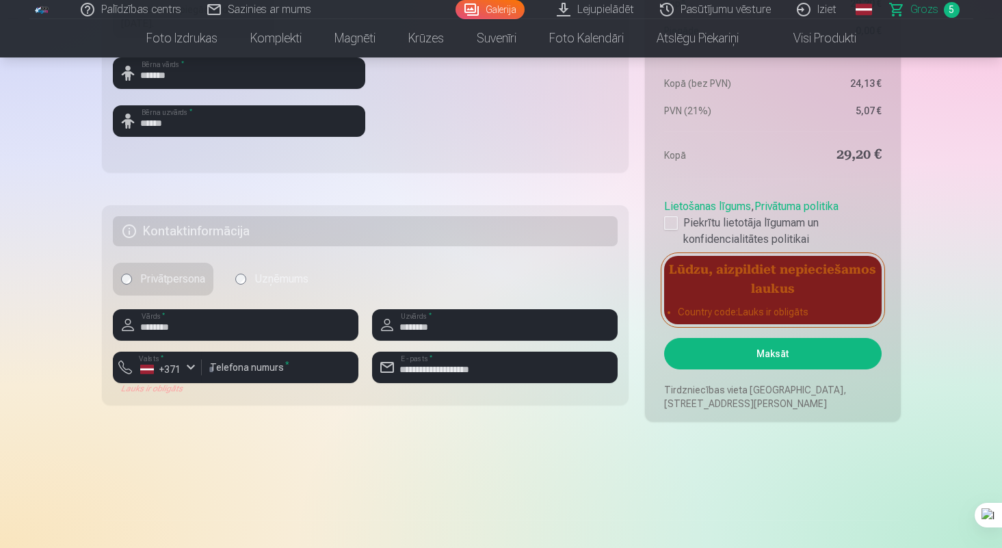
click at [739, 359] on button "Maksāt" at bounding box center [772, 353] width 217 height 31
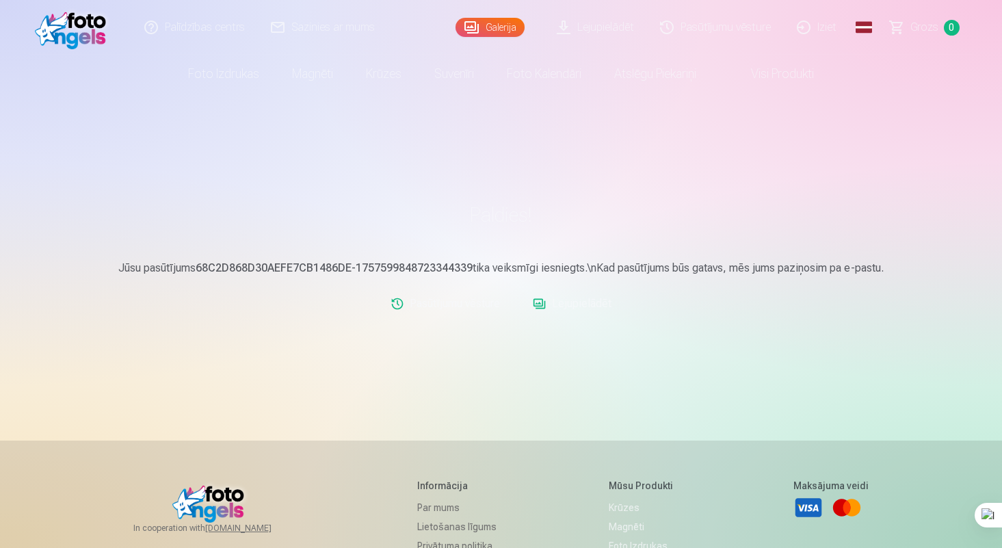
click at [575, 305] on link "Lejupielādēt" at bounding box center [572, 303] width 90 height 27
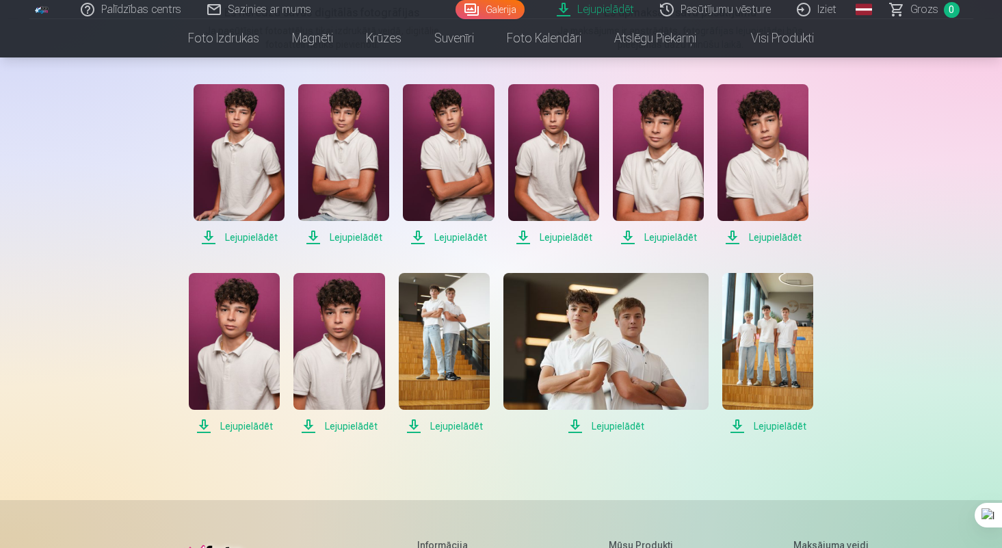
scroll to position [282, 0]
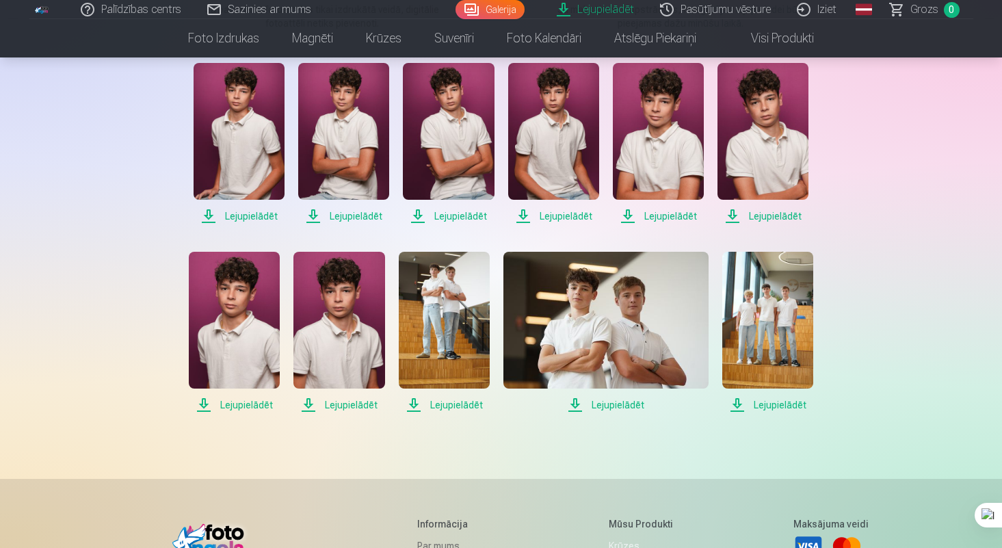
click at [750, 314] on img at bounding box center [767, 320] width 91 height 137
click at [766, 328] on img at bounding box center [767, 320] width 91 height 137
